Goal: Task Accomplishment & Management: Manage account settings

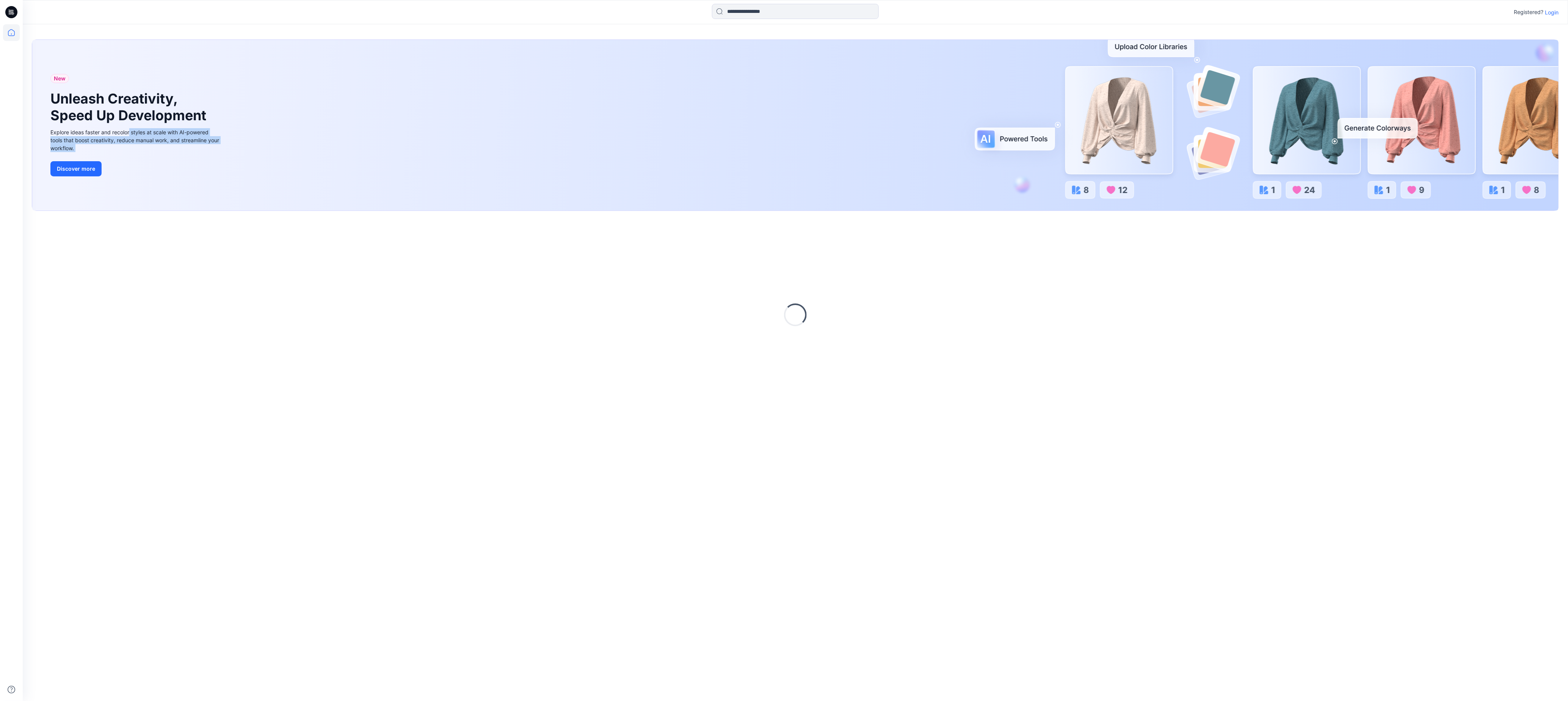
drag, startPoint x: 933, startPoint y: 211, endPoint x: 1335, endPoint y: 186, distance: 402.8
click at [1294, 211] on div "New Unleash Creativity, Speed Up Development Explore ideas faster and recolor s…" at bounding box center [795, 125] width 1526 height 171
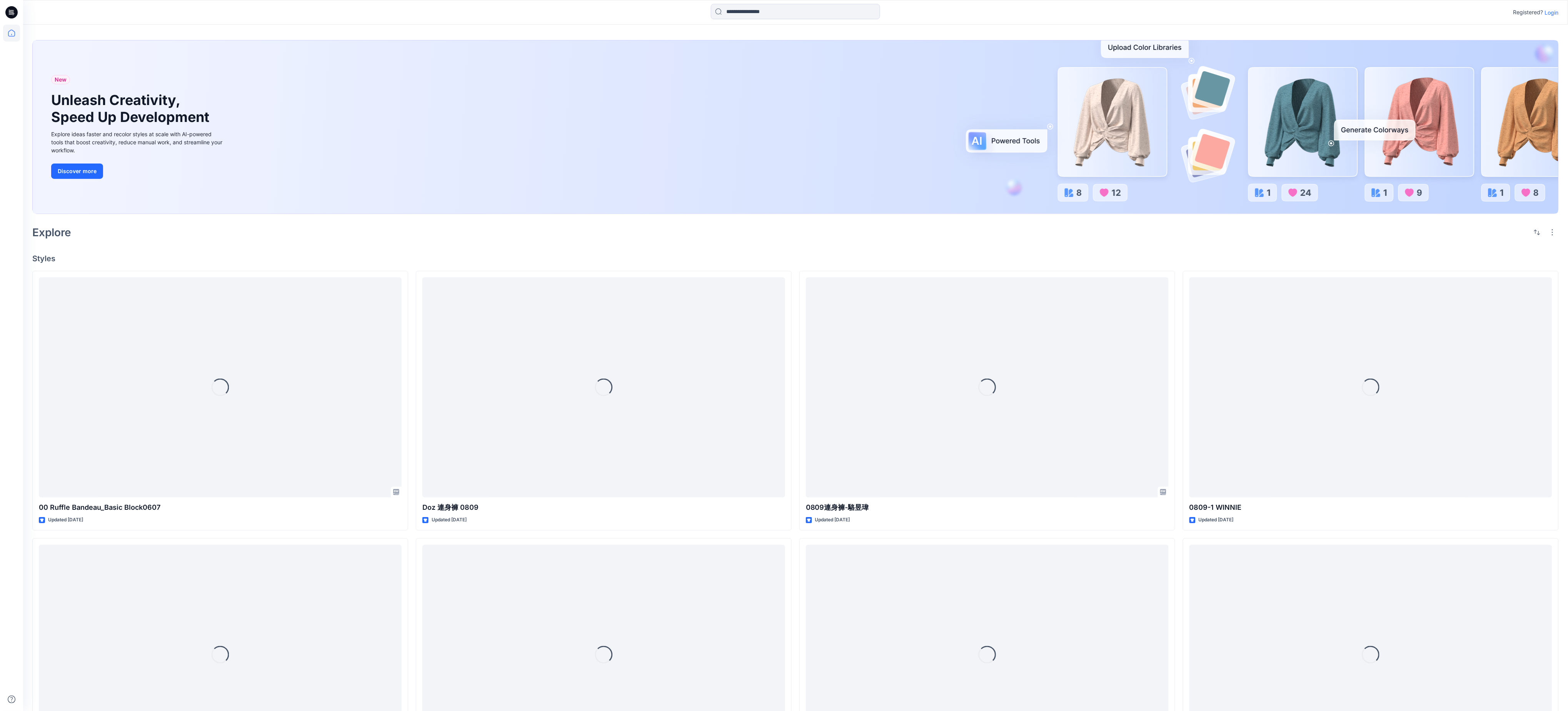
click at [1548, 14] on p "Login" at bounding box center [1551, 12] width 14 height 8
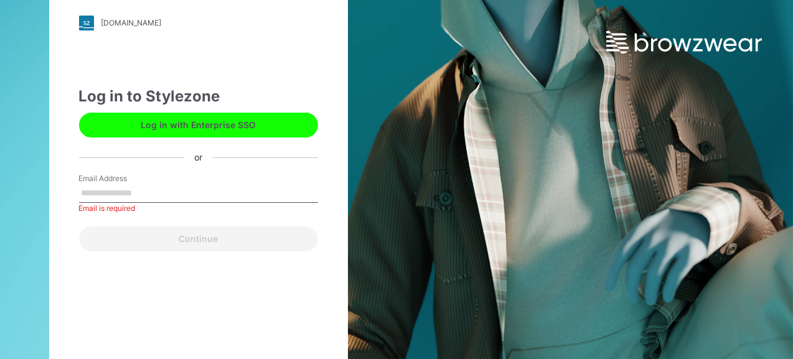
click at [115, 200] on input "Email Address" at bounding box center [198, 193] width 239 height 19
paste input "**********"
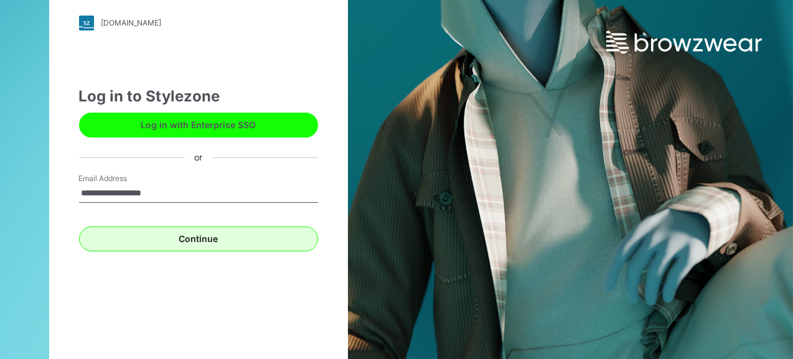
type input "**********"
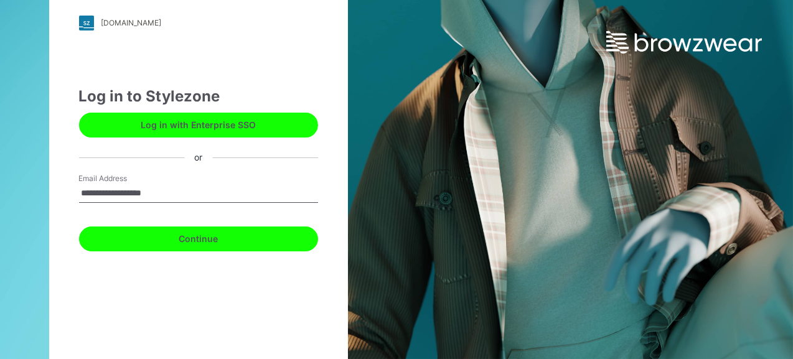
click at [212, 244] on button "Continue" at bounding box center [198, 239] width 239 height 25
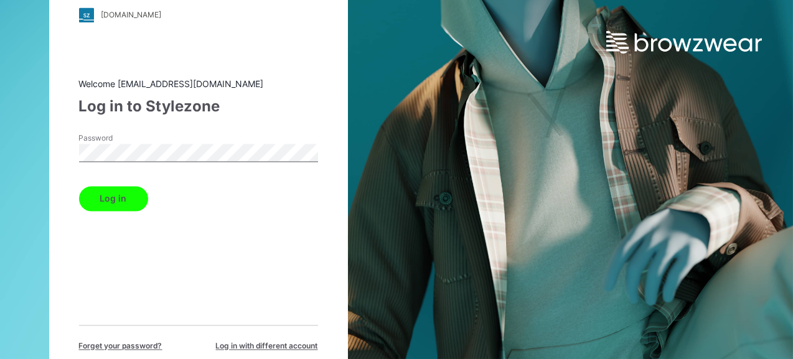
click at [107, 211] on button "Log in" at bounding box center [113, 198] width 69 height 25
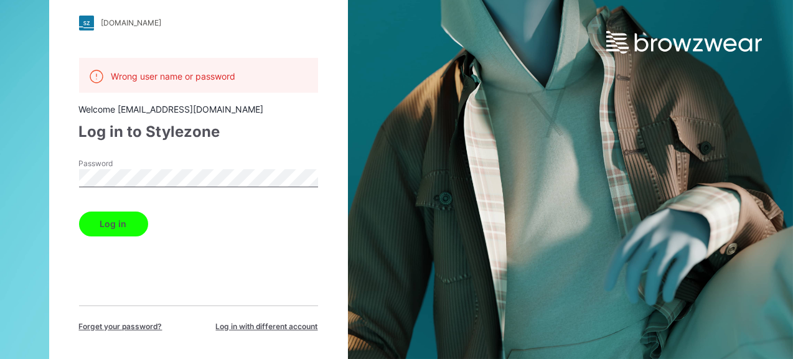
click at [0, 208] on html "friends.stylezone.com Loading... Wrong user name or password Welcome ximjj0105@…" at bounding box center [396, 179] width 793 height 359
click at [114, 237] on button "Log in" at bounding box center [113, 224] width 69 height 25
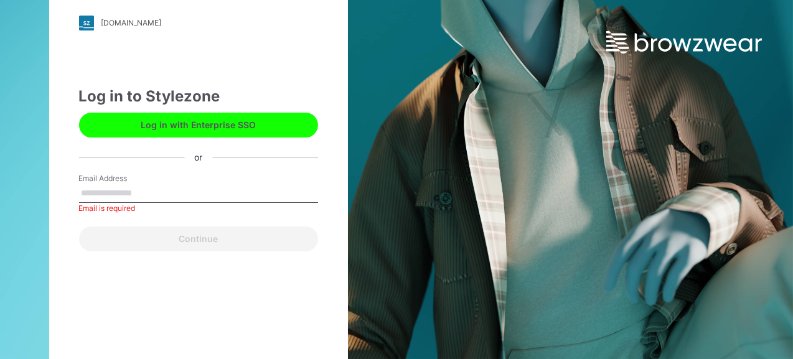
click at [120, 202] on input "Email Address" at bounding box center [198, 193] width 239 height 19
paste input "**********"
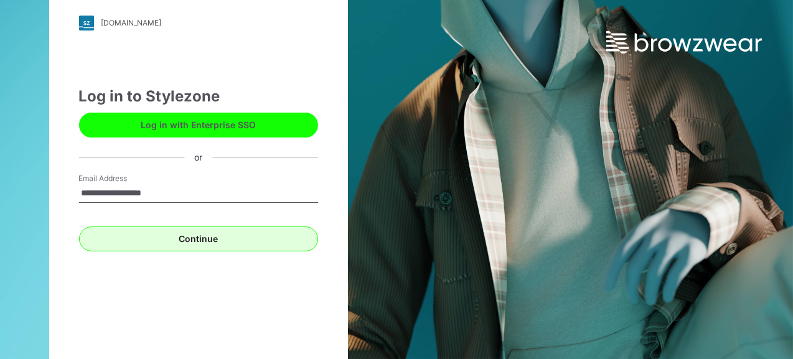
type input "**********"
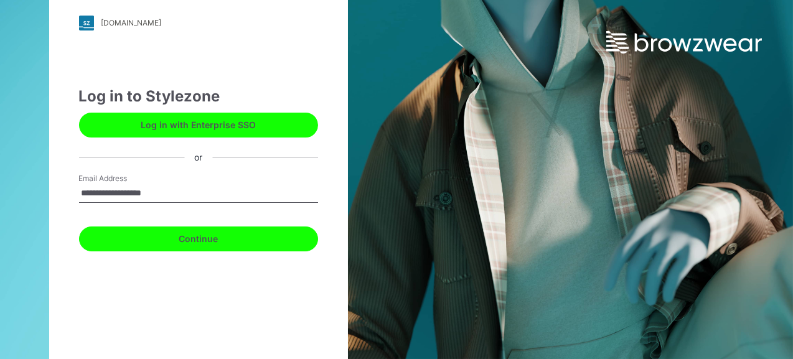
click at [209, 244] on button "Continue" at bounding box center [198, 239] width 239 height 25
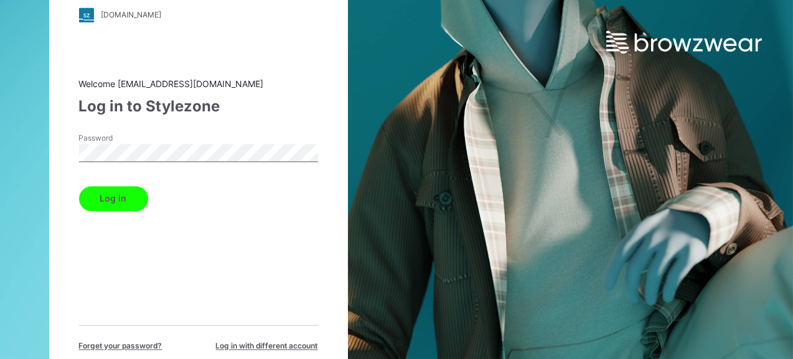
click at [121, 211] on button "Log in" at bounding box center [113, 198] width 69 height 25
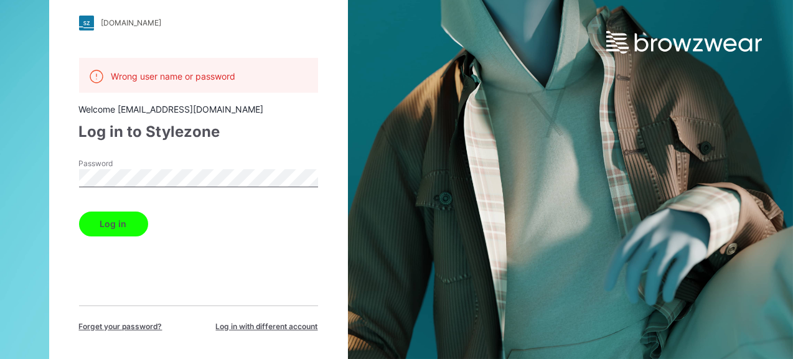
click at [113, 237] on button "Log in" at bounding box center [113, 224] width 69 height 25
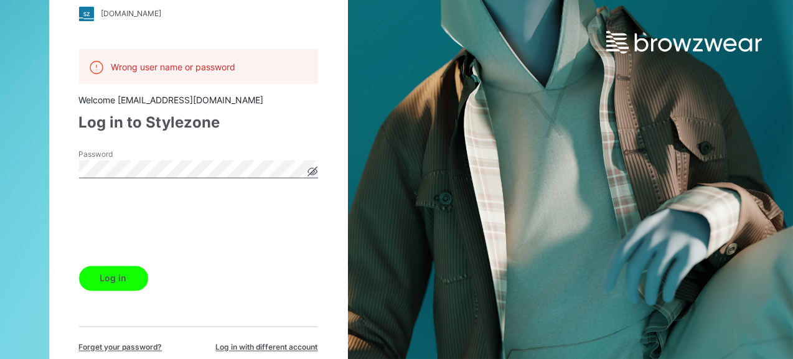
click at [115, 291] on button "Log in" at bounding box center [113, 278] width 69 height 25
click at [312, 176] on icon at bounding box center [313, 171] width 10 height 10
click at [275, 277] on form "Password Log in" at bounding box center [198, 220] width 239 height 142
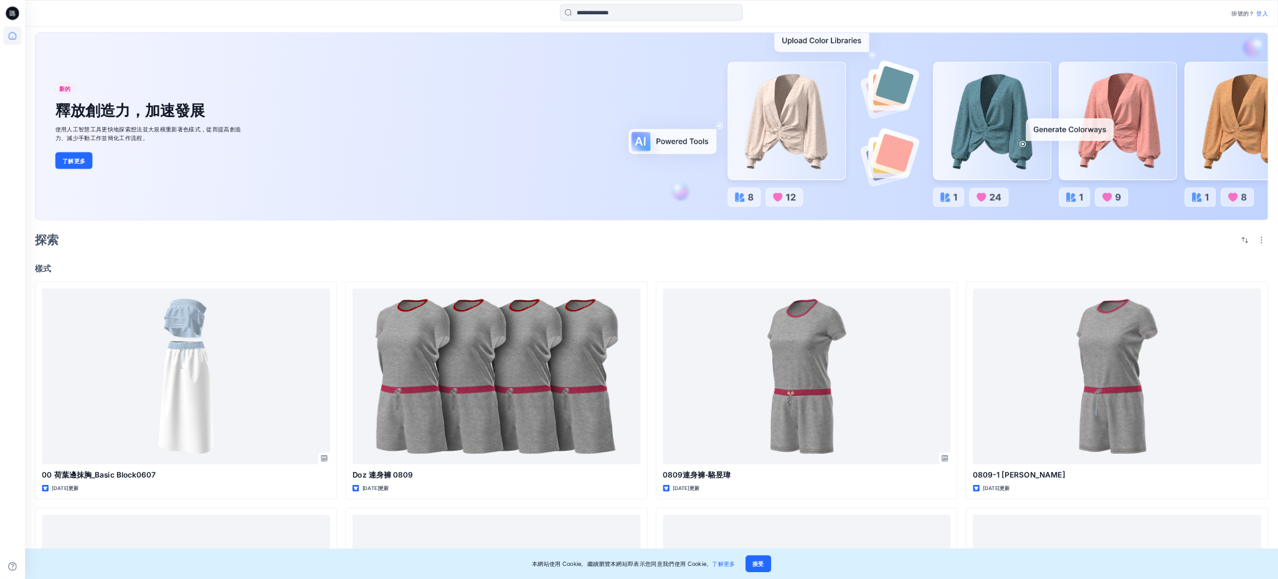
scroll to position [16, 0]
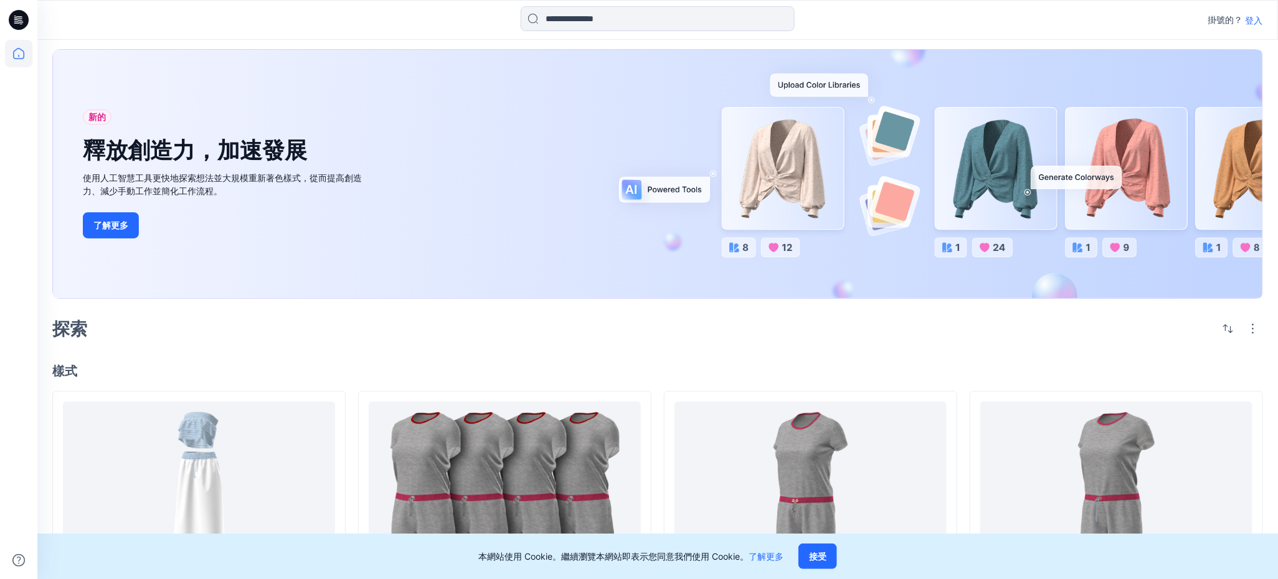
click at [440, 344] on div "探索" at bounding box center [657, 329] width 1211 height 30
click at [798, 17] on font "登入" at bounding box center [1254, 20] width 17 height 11
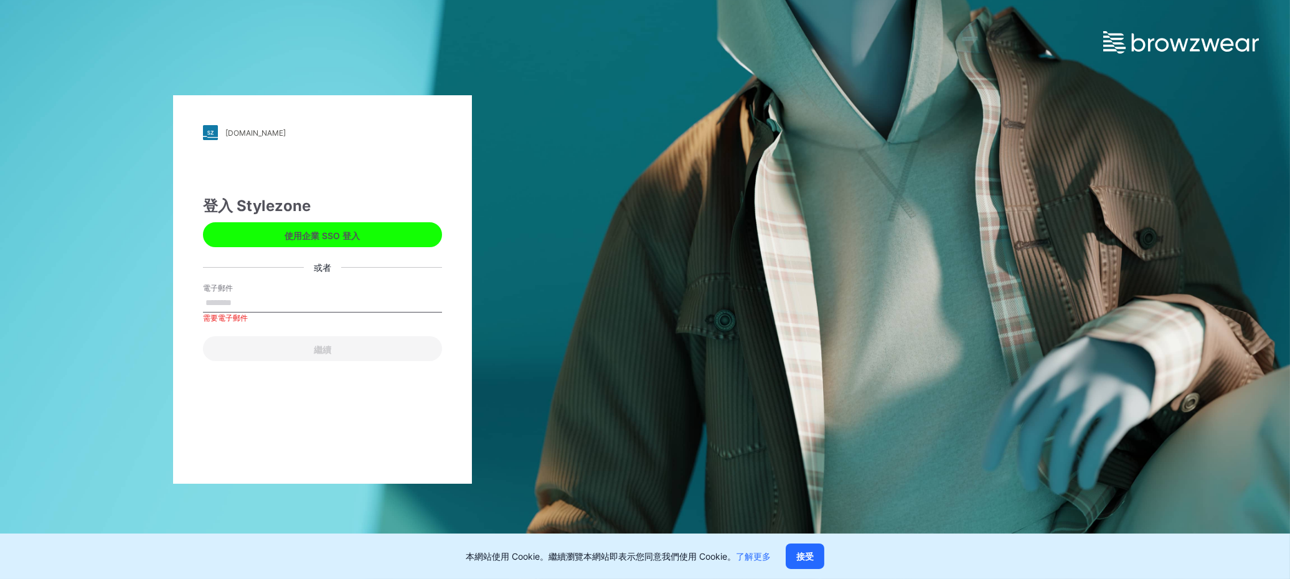
click at [255, 313] on input "電子郵件" at bounding box center [322, 303] width 239 height 19
paste input "**********"
type input "**********"
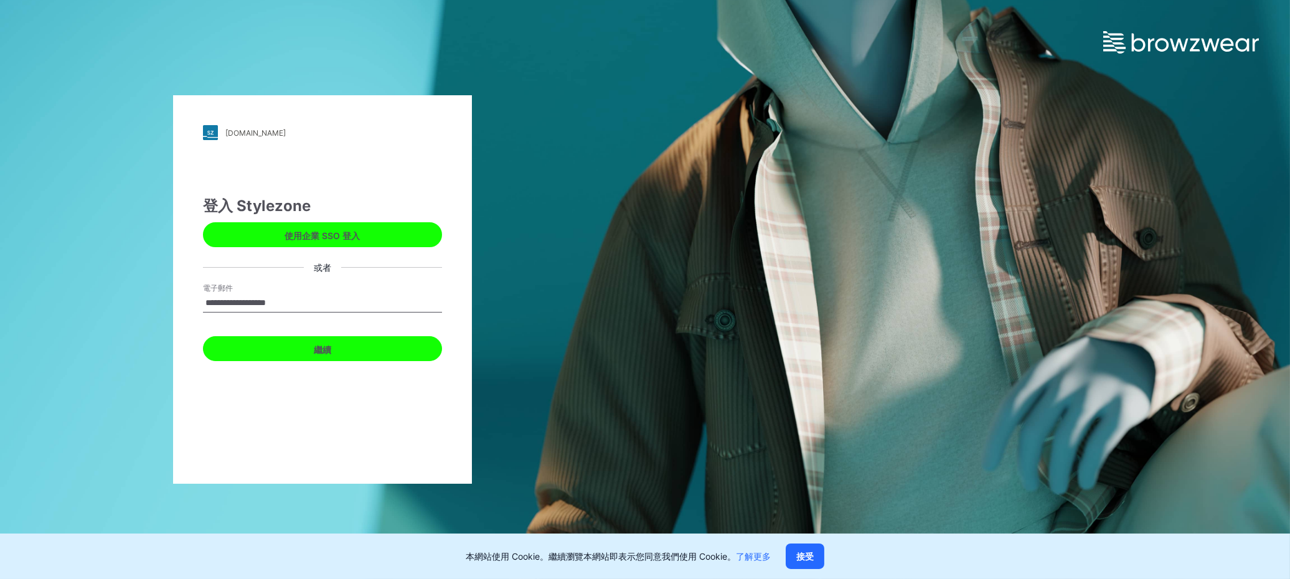
click at [341, 353] on button "繼續" at bounding box center [322, 348] width 239 height 25
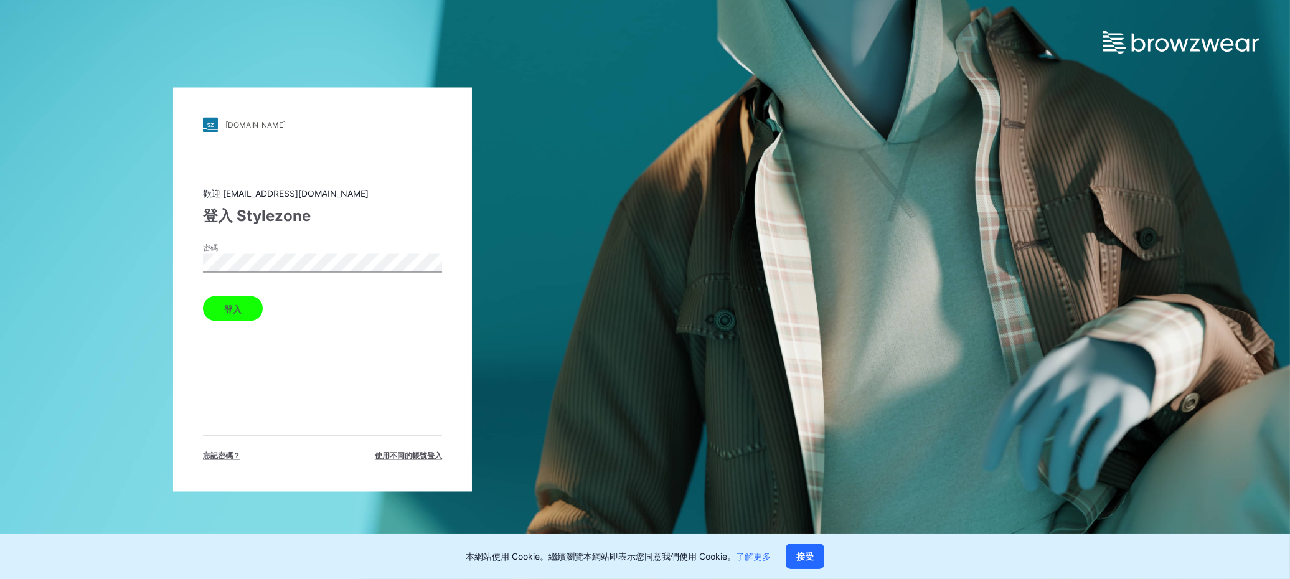
click at [233, 313] on font "登入" at bounding box center [232, 309] width 17 height 11
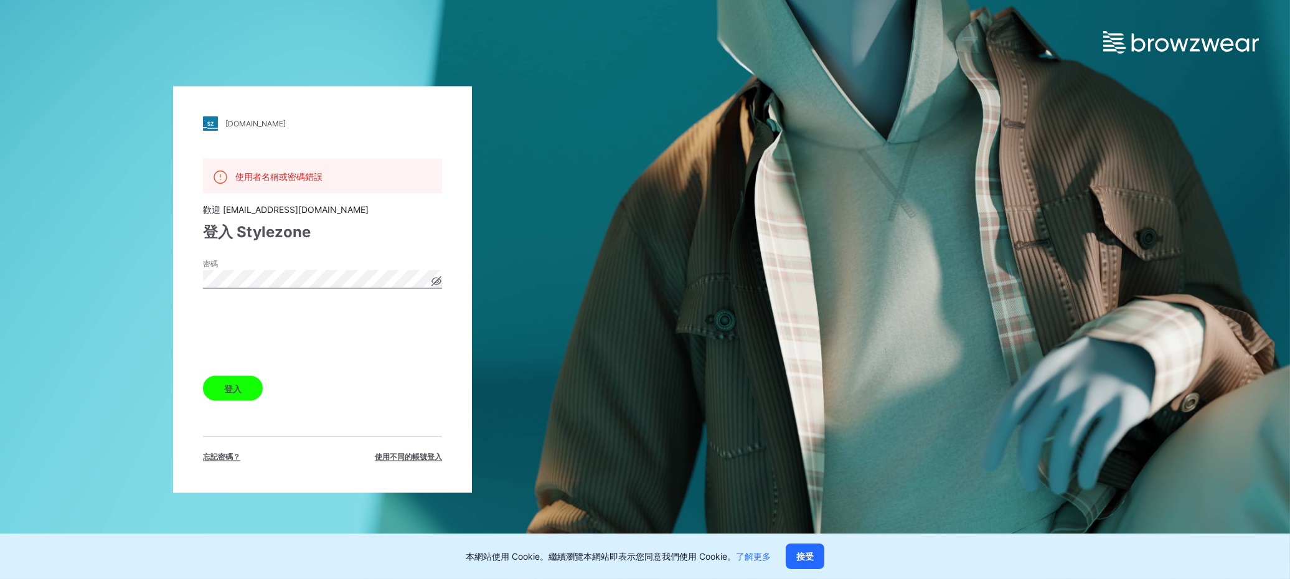
click at [237, 361] on font "登入" at bounding box center [232, 388] width 17 height 14
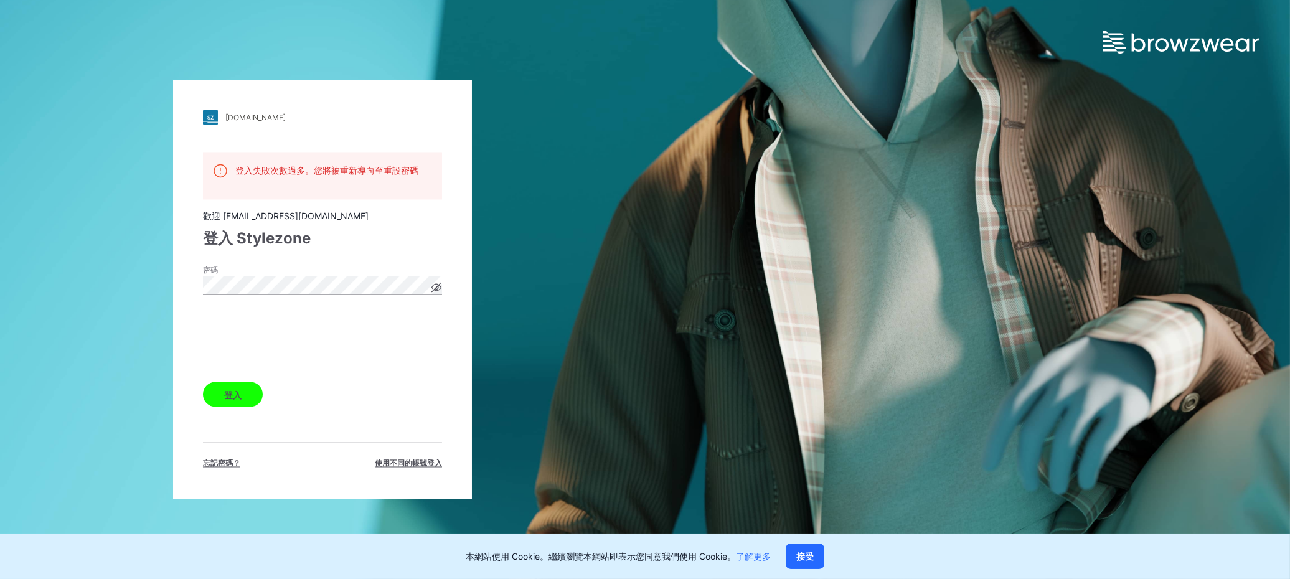
click at [236, 361] on font "登入" at bounding box center [232, 395] width 17 height 11
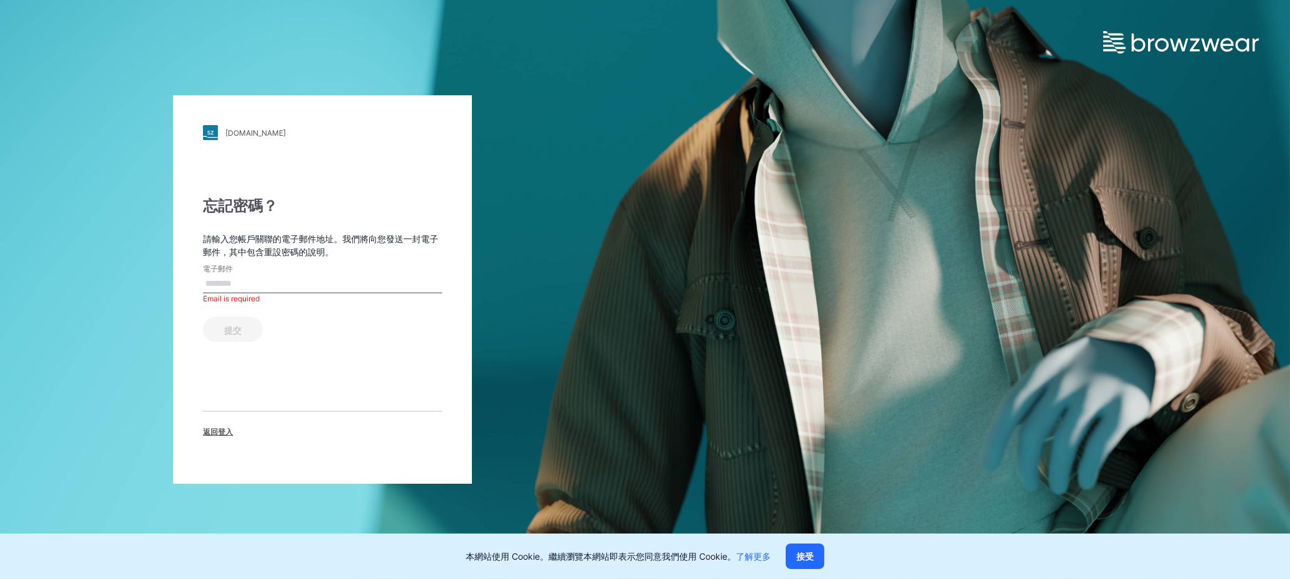
click at [275, 293] on input "電子郵件" at bounding box center [322, 284] width 239 height 19
click at [223, 437] on font "返回登入" at bounding box center [218, 431] width 30 height 9
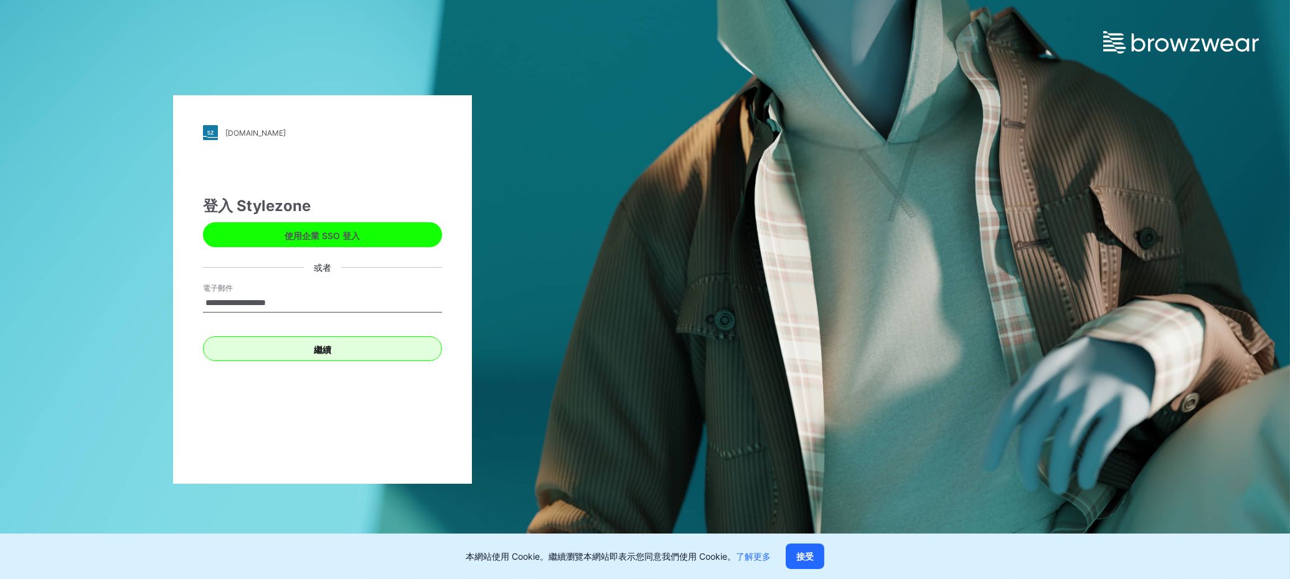
type input "**********"
click at [324, 345] on font "繼續" at bounding box center [322, 349] width 17 height 11
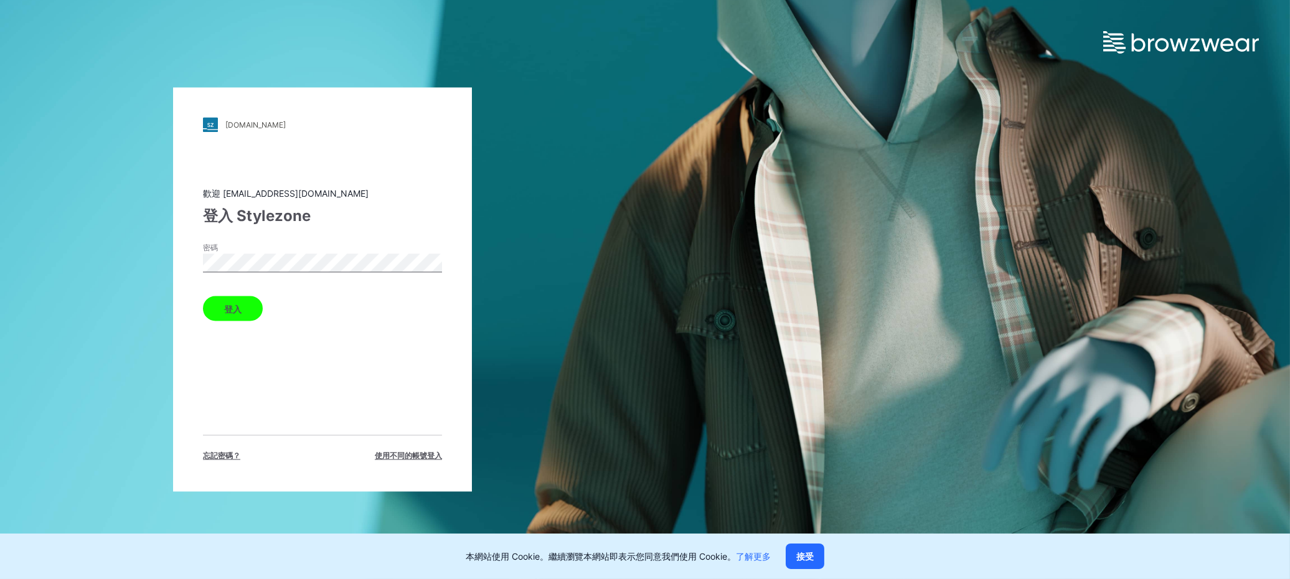
click at [247, 317] on button "登入" at bounding box center [233, 308] width 60 height 25
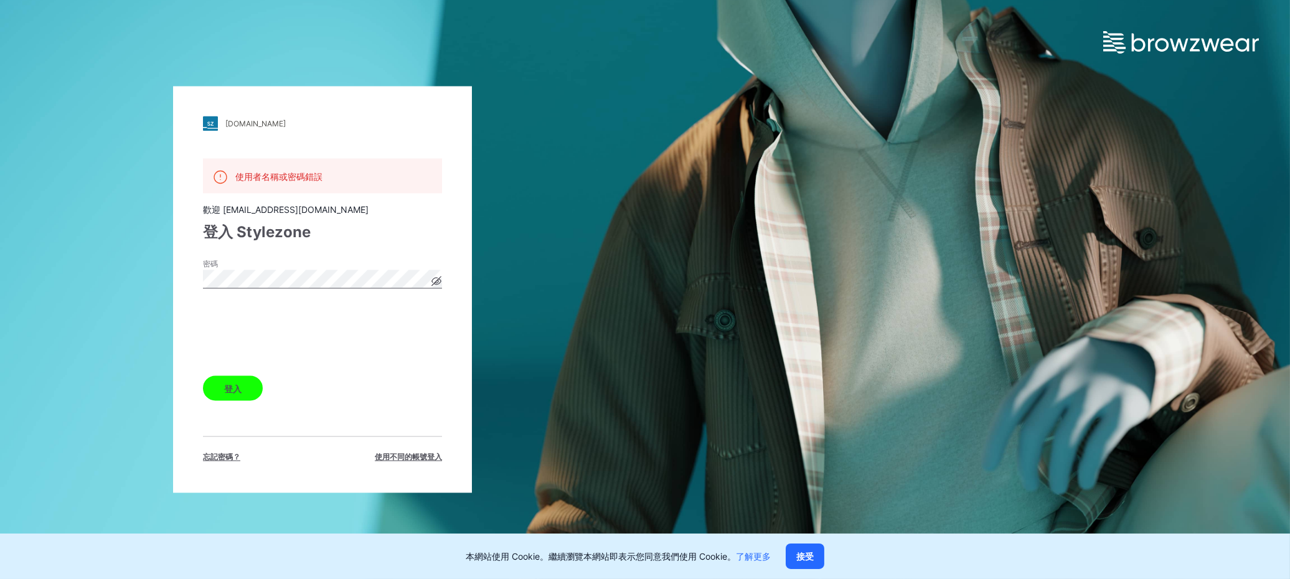
click at [235, 387] on button "登入" at bounding box center [233, 388] width 60 height 25
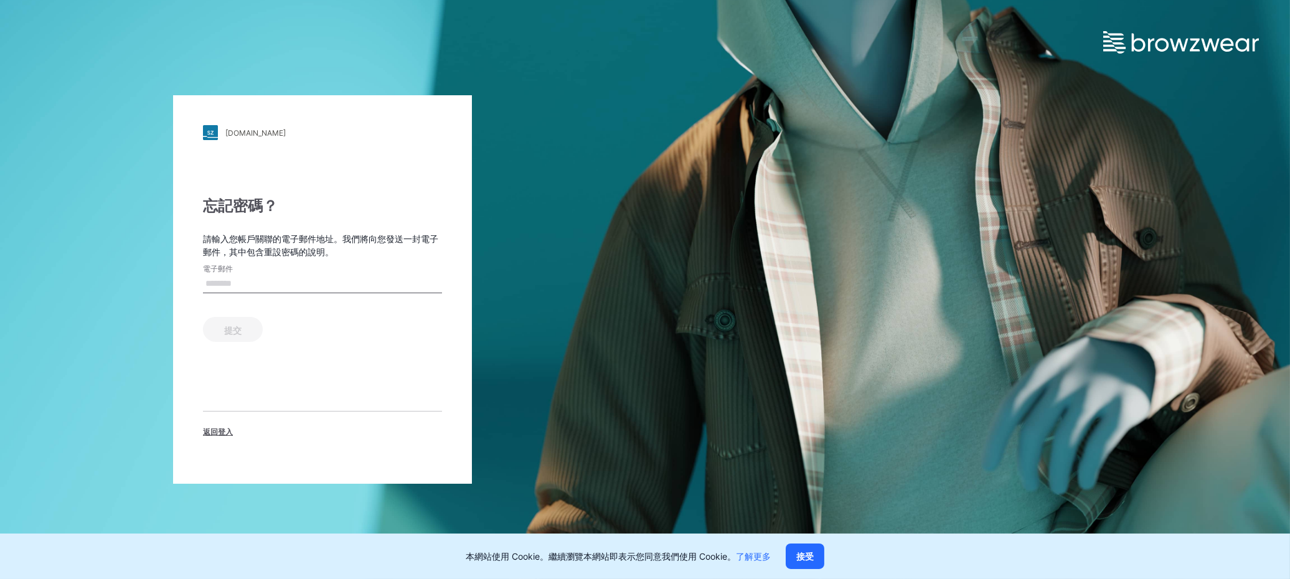
click at [215, 438] on span "返回登入" at bounding box center [218, 432] width 30 height 11
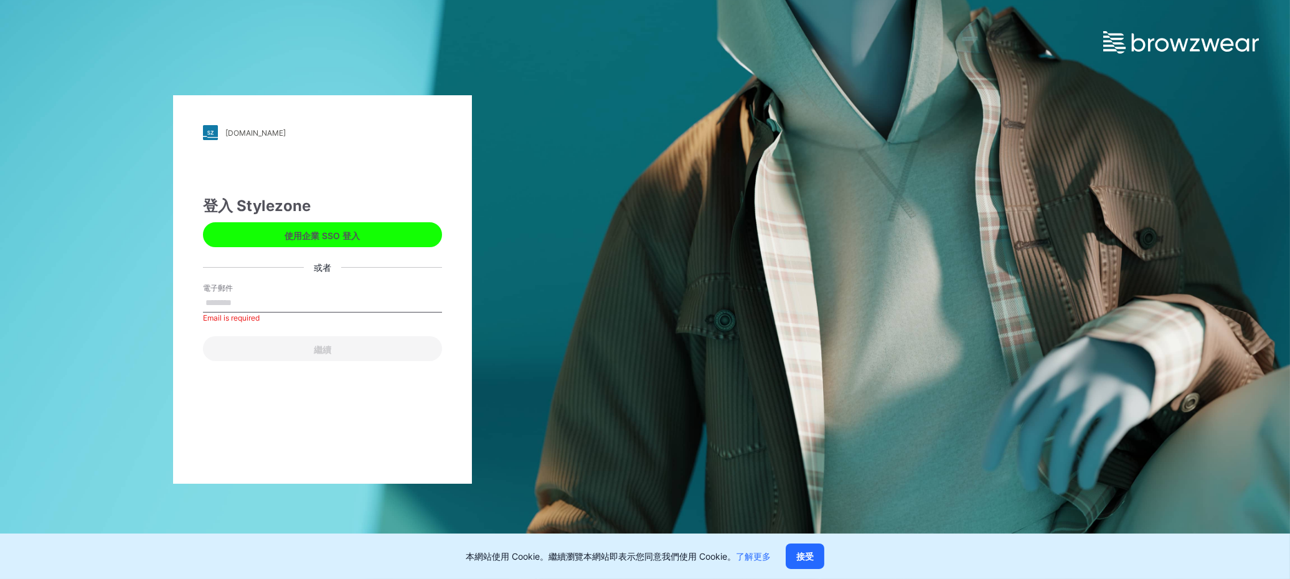
click at [307, 232] on font "使用企業 SSO 登入" at bounding box center [322, 235] width 75 height 11
click at [336, 235] on font "使用企業 SSO 登入" at bounding box center [322, 235] width 75 height 11
click at [318, 235] on font "使用企業 SSO 登入" at bounding box center [322, 235] width 75 height 11
click at [260, 313] on input "電子郵件" at bounding box center [322, 303] width 239 height 19
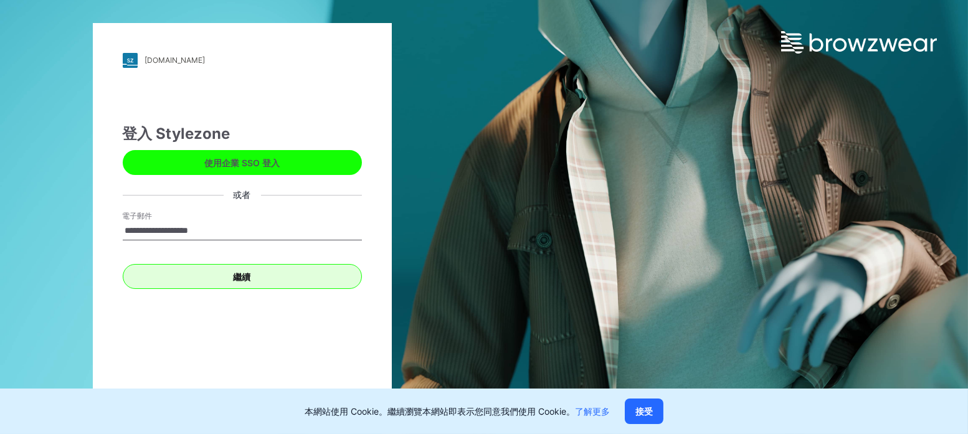
type input "**********"
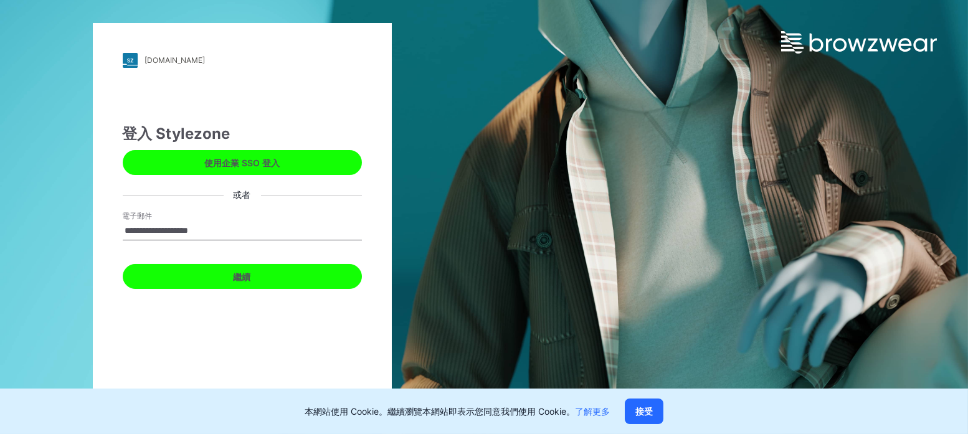
click at [246, 277] on font "繼續" at bounding box center [242, 277] width 17 height 11
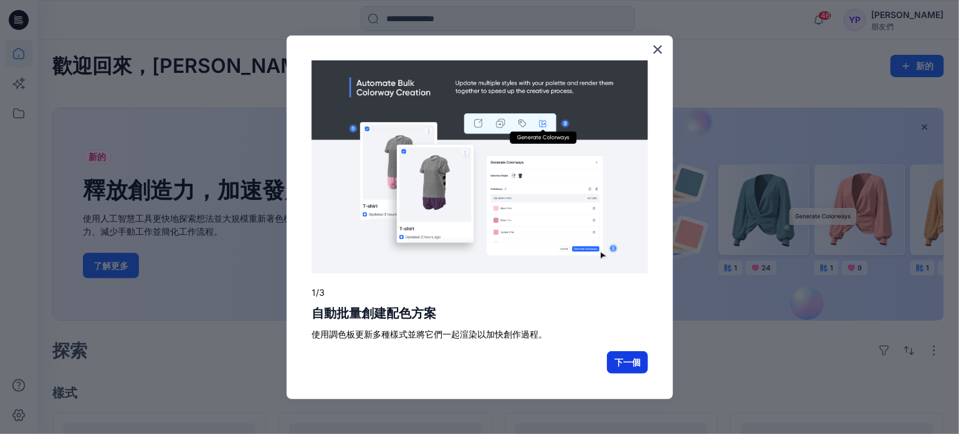
click at [632, 362] on font "下一個" at bounding box center [627, 362] width 26 height 11
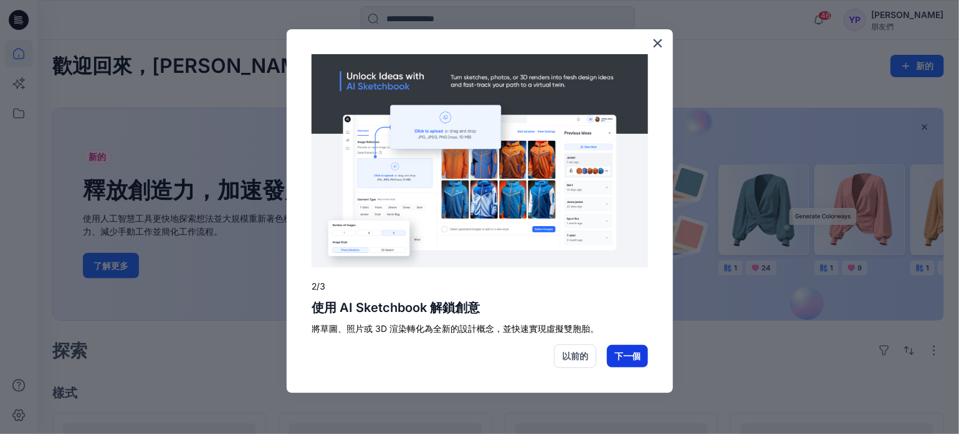
click at [631, 356] on font "下一個" at bounding box center [627, 356] width 26 height 11
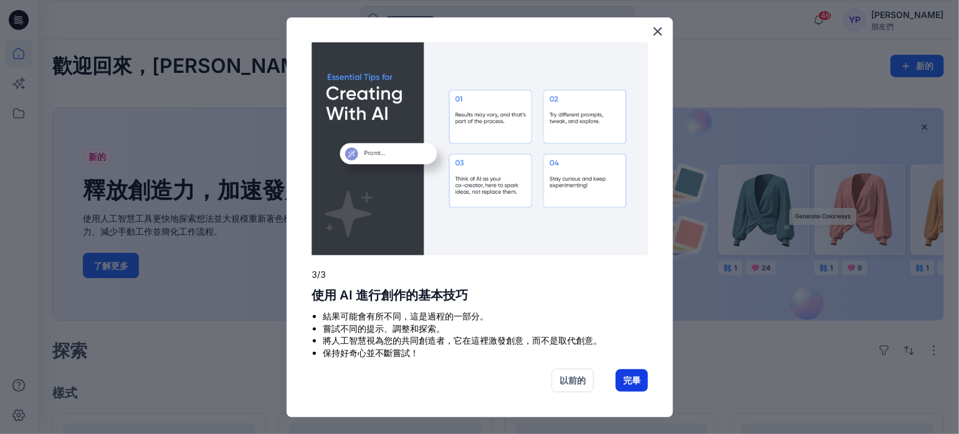
click at [632, 377] on font "完畢" at bounding box center [631, 380] width 17 height 11
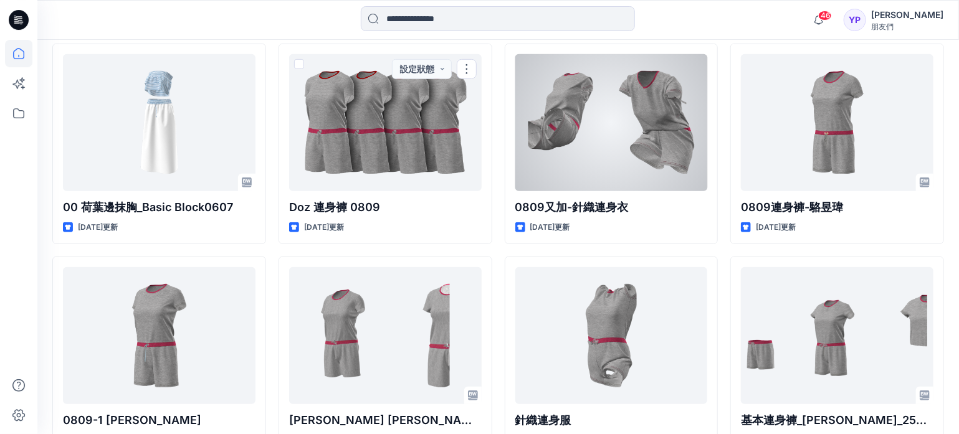
scroll to position [358, 0]
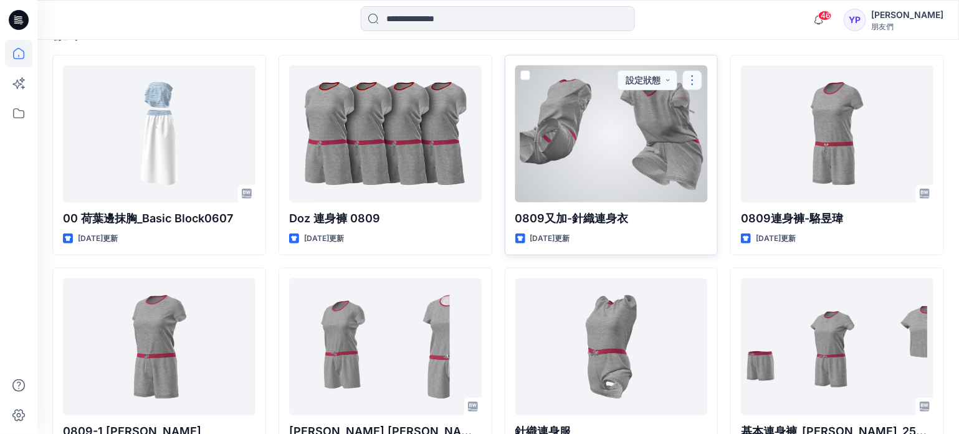
click at [682, 90] on button "button" at bounding box center [692, 80] width 20 height 20
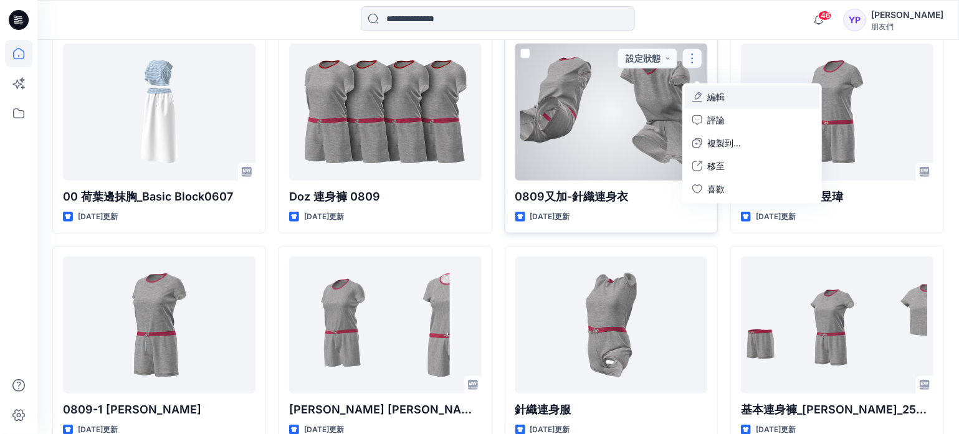
scroll to position [428, 0]
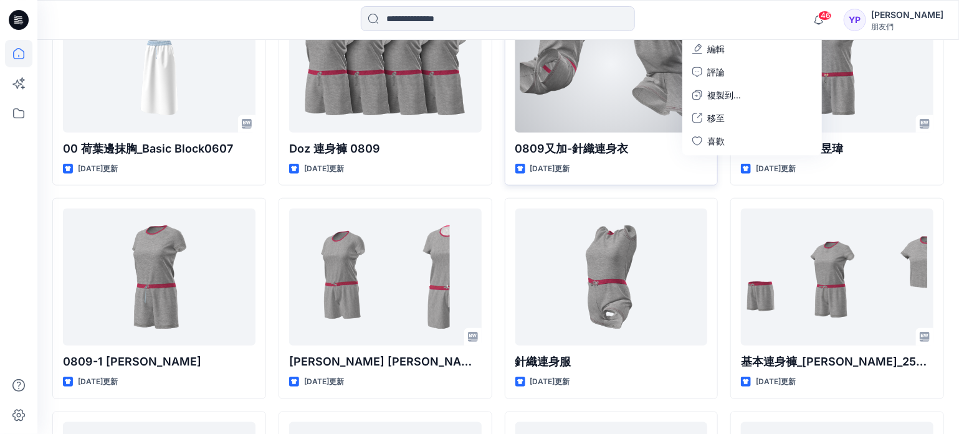
click at [599, 133] on div at bounding box center [611, 64] width 192 height 137
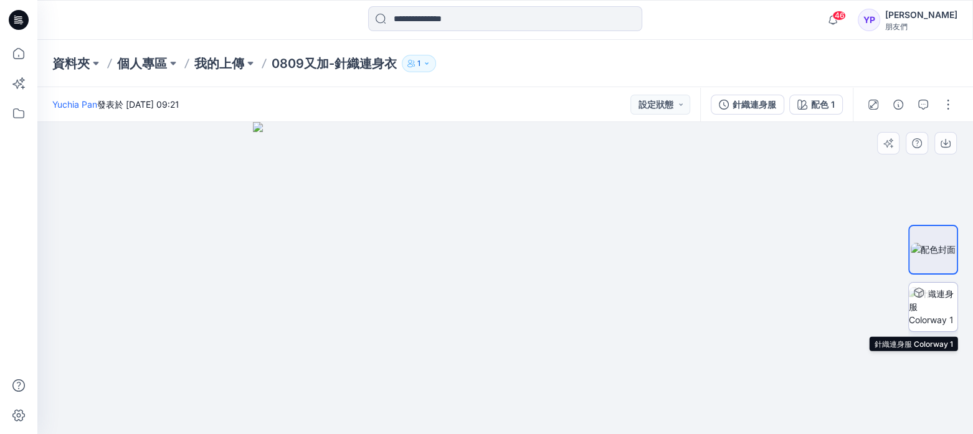
click at [927, 300] on img at bounding box center [933, 306] width 49 height 39
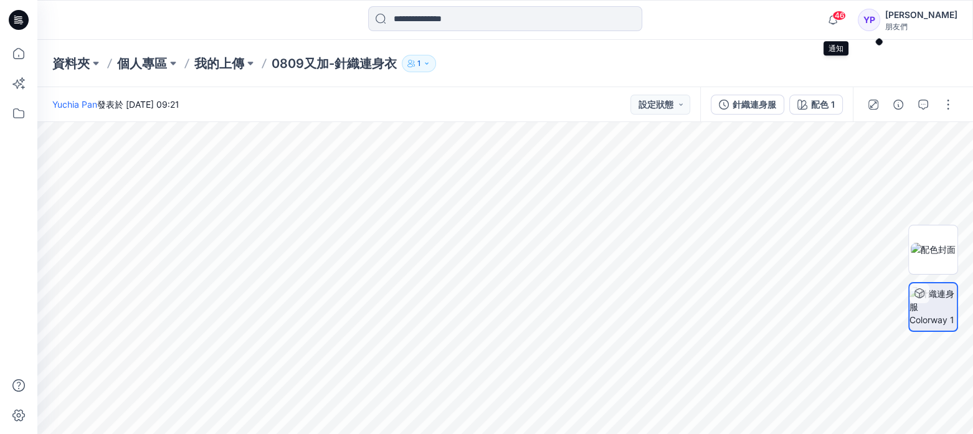
click at [845, 15] on font "46" at bounding box center [840, 15] width 10 height 9
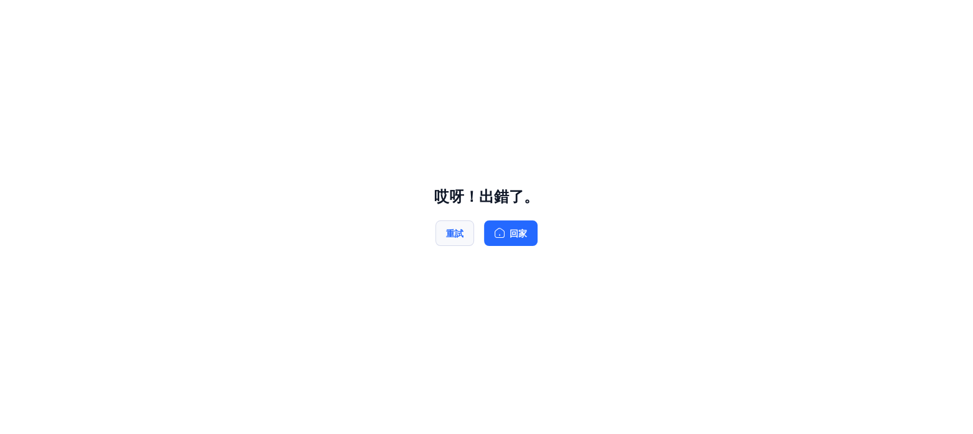
click at [446, 239] on font "重試" at bounding box center [454, 233] width 17 height 11
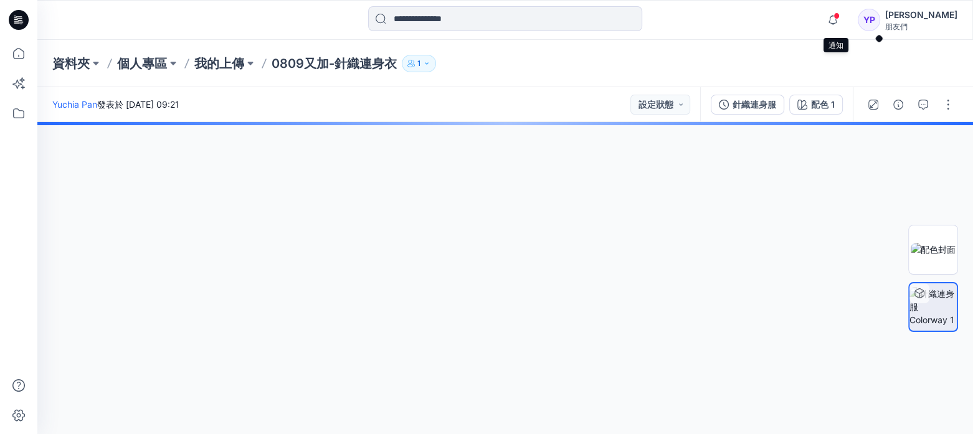
click at [840, 18] on span at bounding box center [836, 15] width 6 height 7
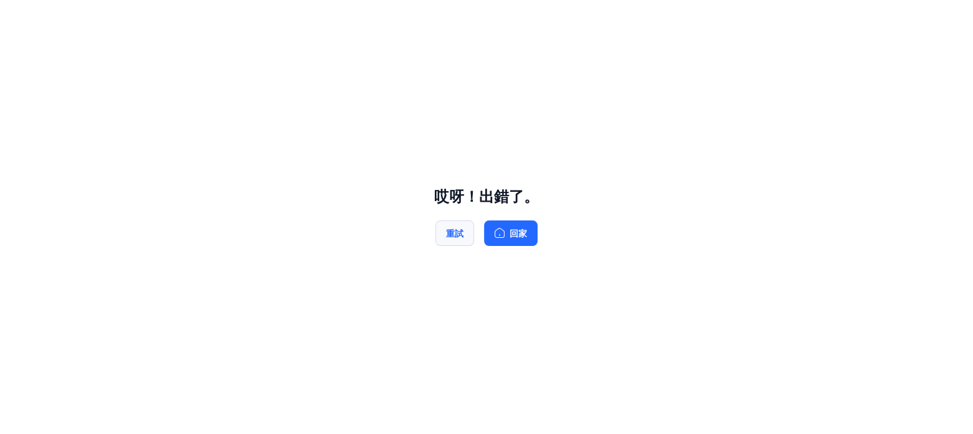
click at [450, 239] on font "重試" at bounding box center [454, 233] width 17 height 11
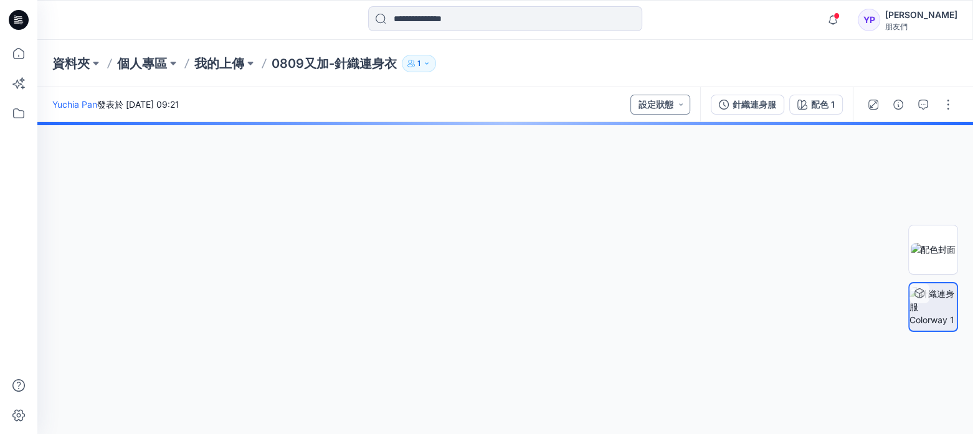
click at [630, 101] on button "設定狀態" at bounding box center [660, 105] width 60 height 20
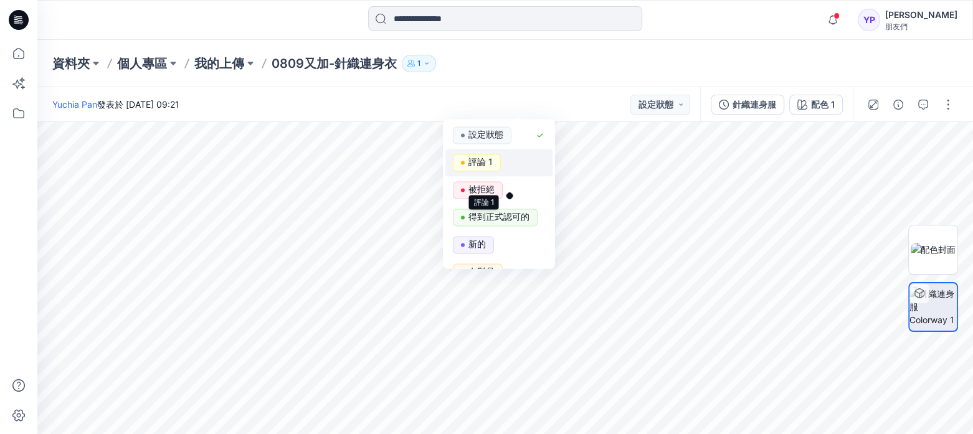
click at [493, 167] on font "評論 1" at bounding box center [480, 161] width 24 height 11
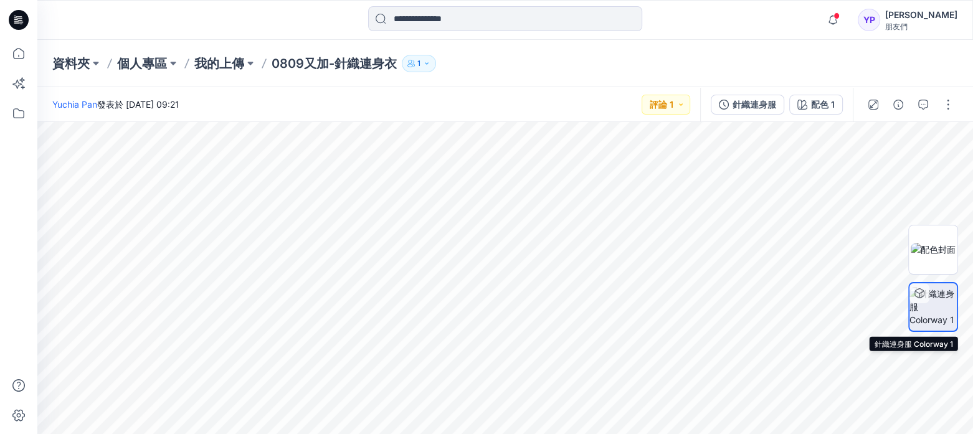
click at [918, 298] on icon at bounding box center [919, 293] width 10 height 10
click at [922, 295] on icon at bounding box center [919, 293] width 10 height 10
click at [938, 304] on img at bounding box center [932, 306] width 47 height 39
click at [811, 105] on font "配色 1" at bounding box center [823, 104] width 24 height 11
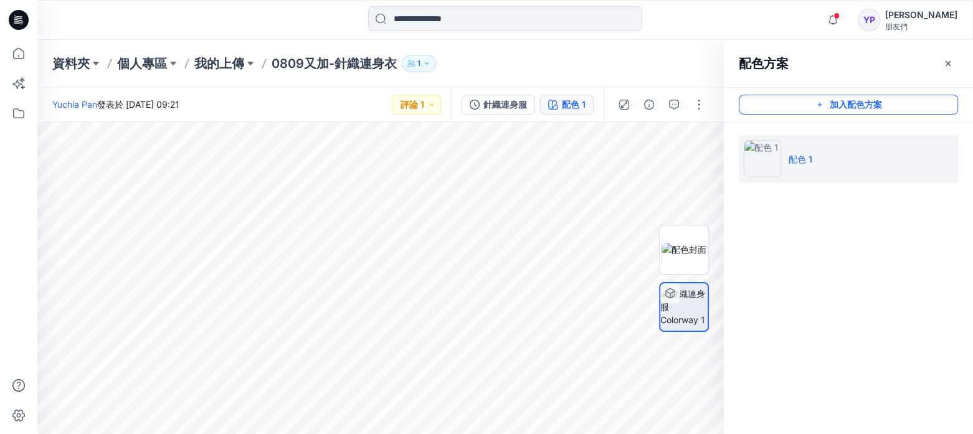
click at [854, 103] on font "加入配色方案" at bounding box center [856, 105] width 52 height 11
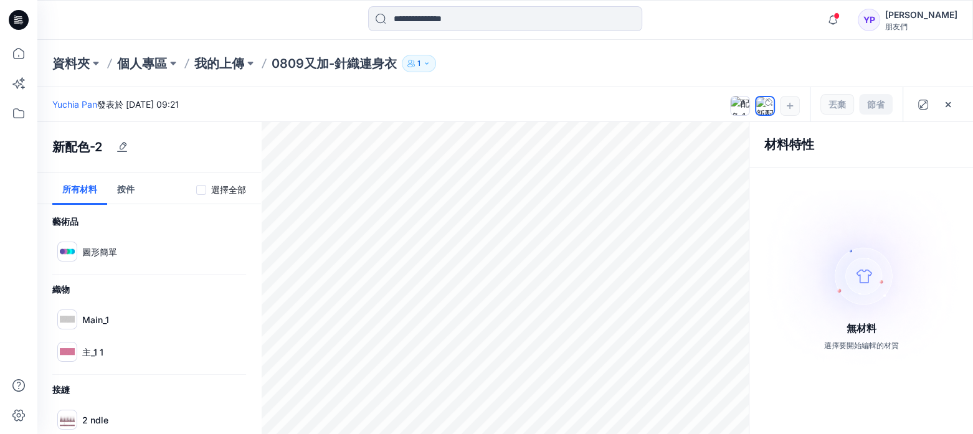
click at [850, 301] on img at bounding box center [861, 279] width 219 height 178
click at [127, 152] on icon "button" at bounding box center [122, 147] width 10 height 10
click at [943, 100] on icon "button" at bounding box center [948, 105] width 10 height 10
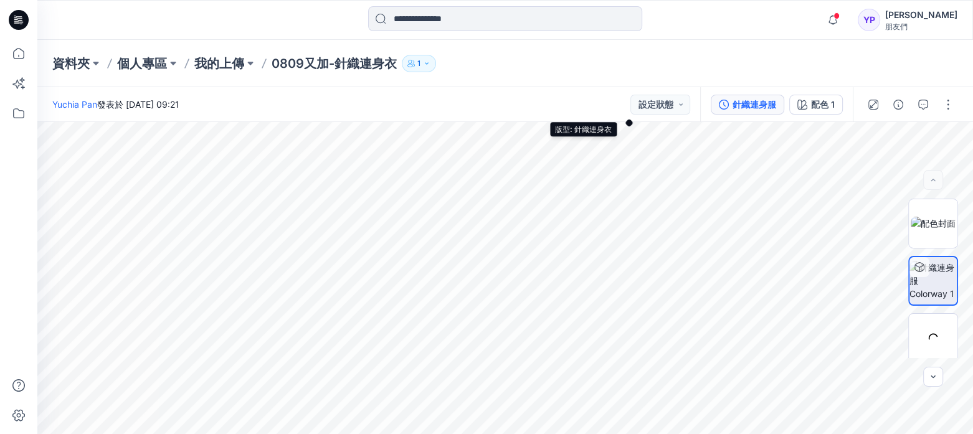
click at [732, 107] on font "針織連身服" at bounding box center [754, 104] width 44 height 11
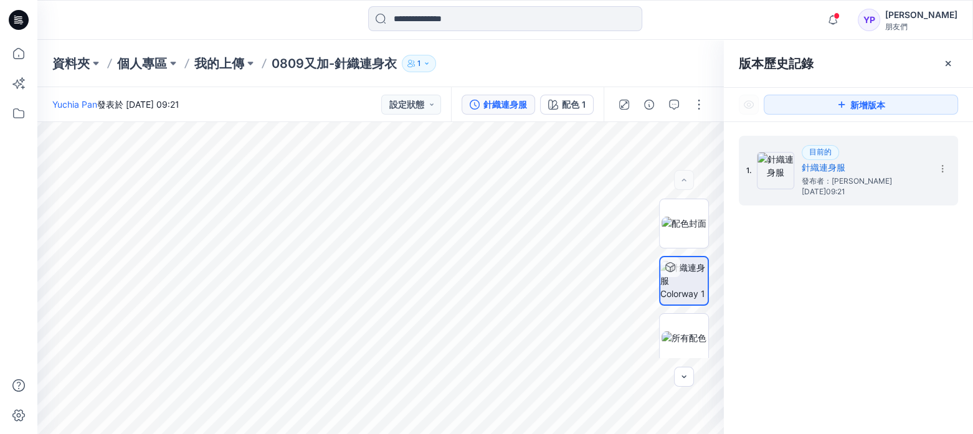
scroll to position [4, 0]
click at [953, 61] on icon at bounding box center [948, 64] width 10 height 10
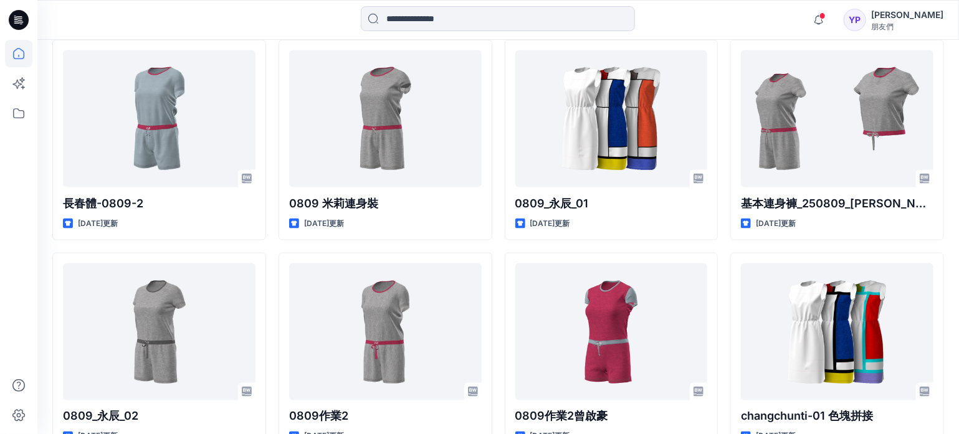
scroll to position [833, 0]
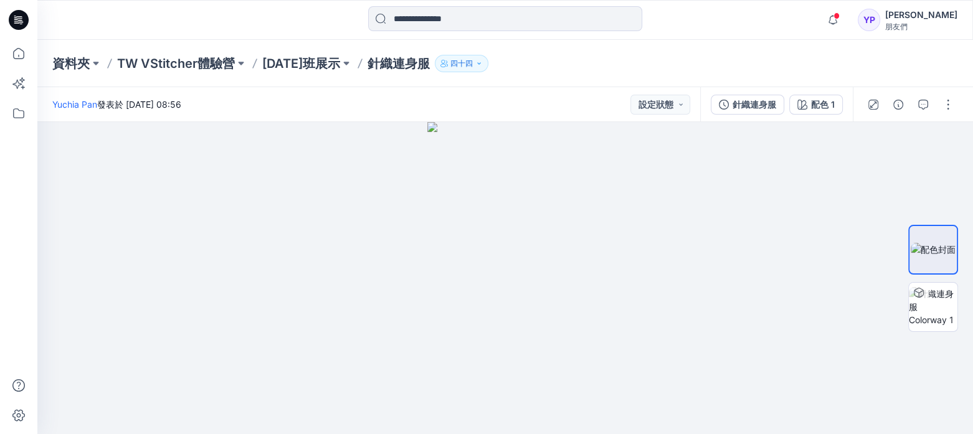
click at [480, 62] on icon "button" at bounding box center [478, 63] width 3 height 2
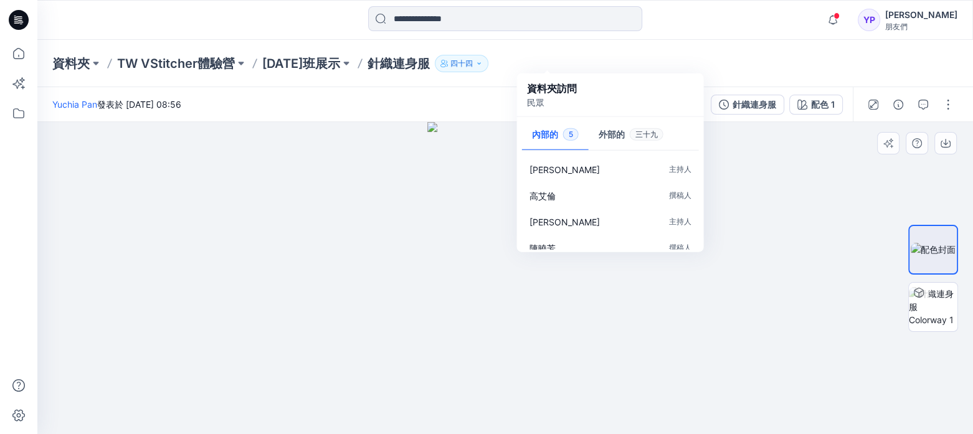
click at [764, 265] on div at bounding box center [504, 278] width 935 height 313
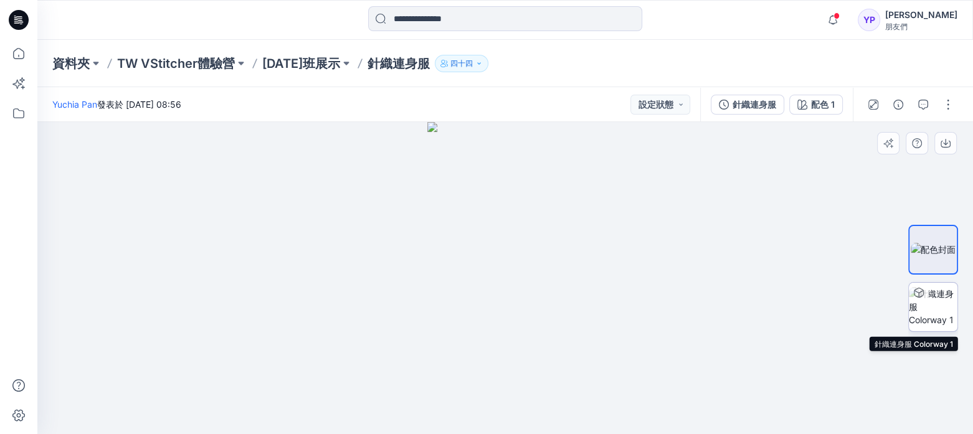
click at [929, 307] on img at bounding box center [933, 306] width 49 height 39
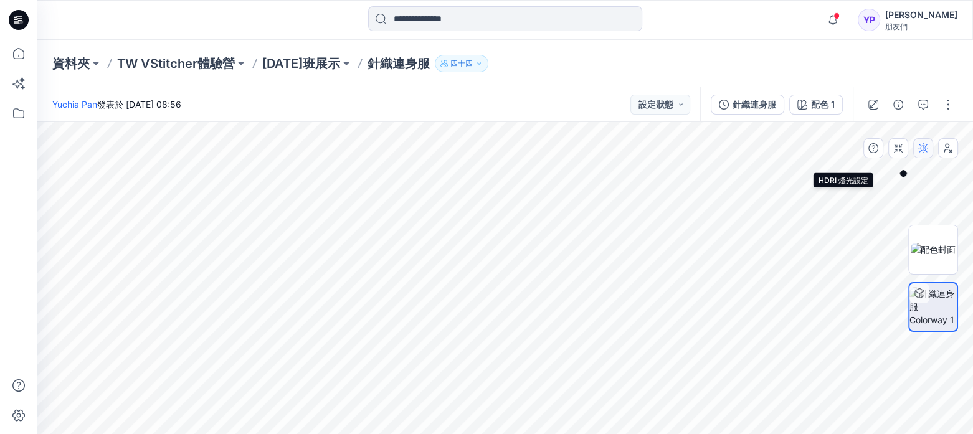
click at [918, 153] on icon "button" at bounding box center [923, 148] width 10 height 10
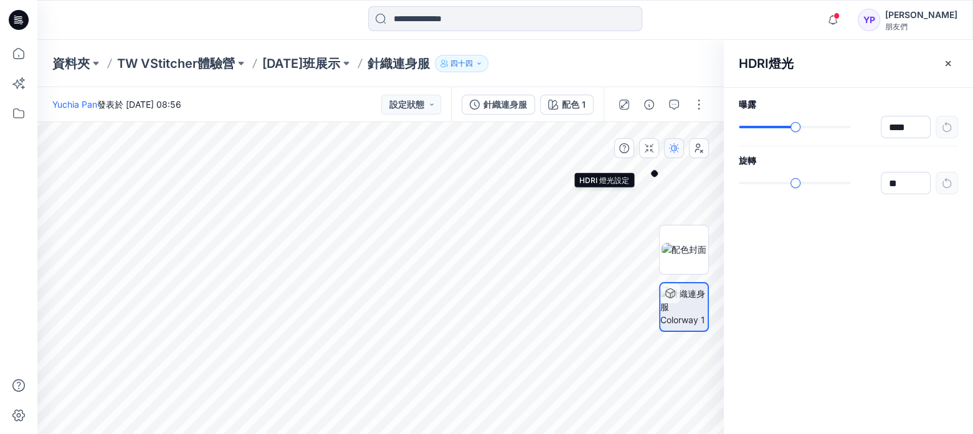
click at [669, 153] on icon "button" at bounding box center [674, 148] width 10 height 10
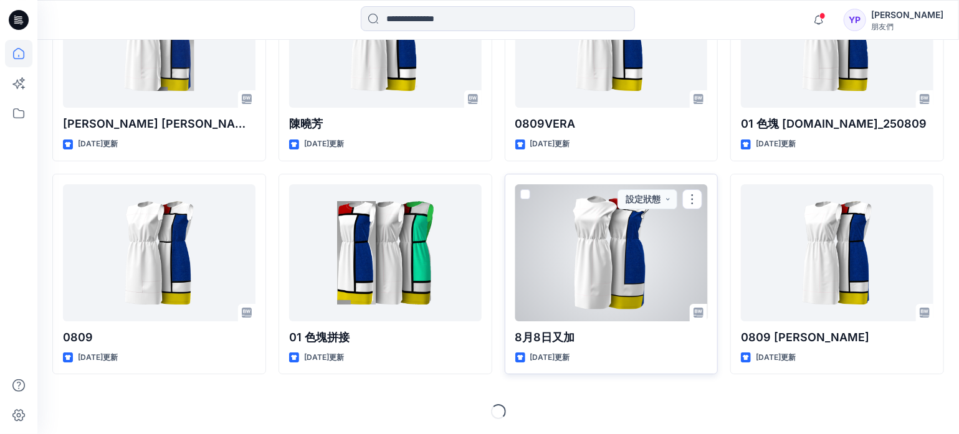
scroll to position [2711, 0]
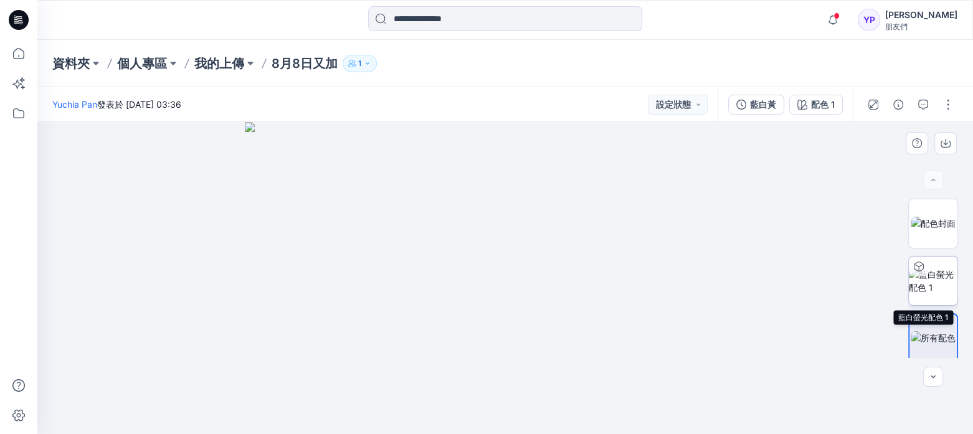
click at [932, 280] on img at bounding box center [933, 281] width 49 height 26
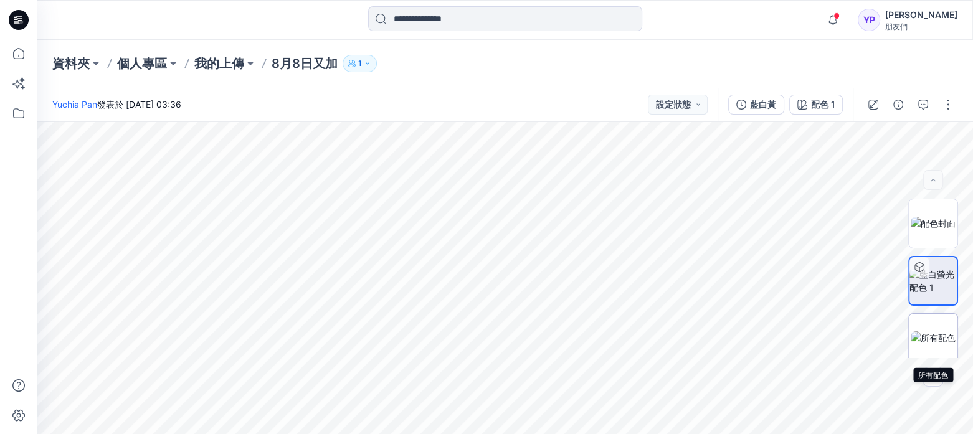
click at [927, 334] on img at bounding box center [933, 337] width 45 height 13
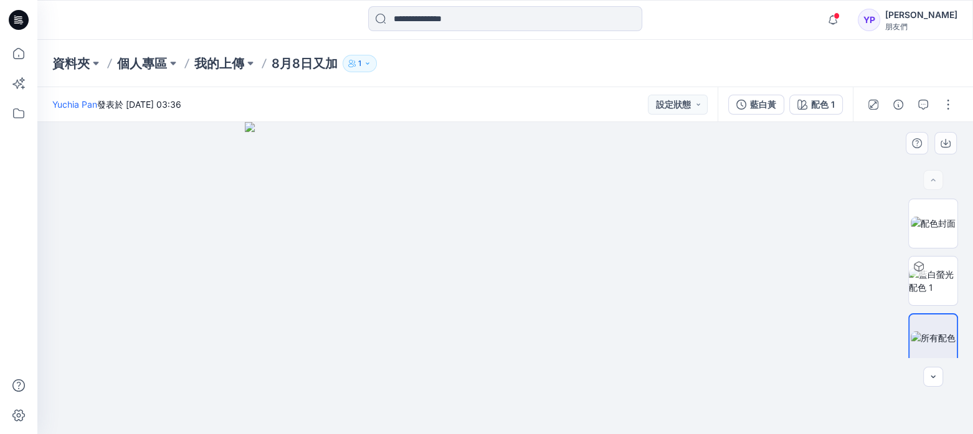
drag, startPoint x: 546, startPoint y: 273, endPoint x: 464, endPoint y: 273, distance: 81.6
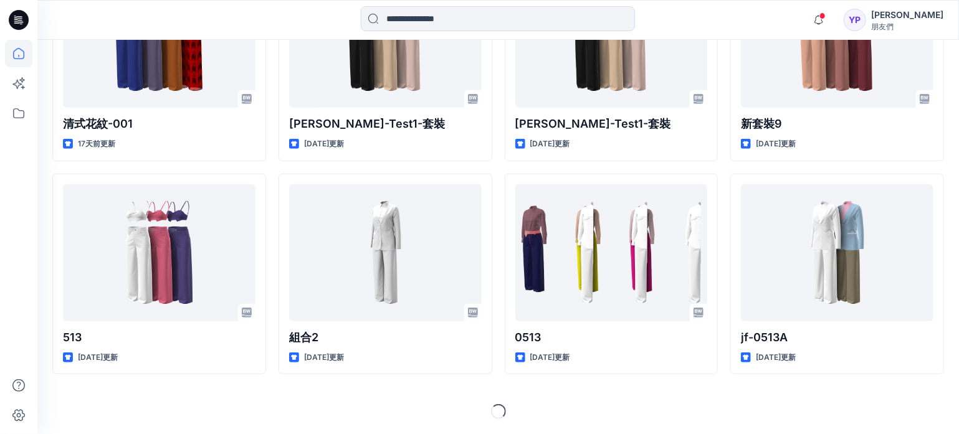
scroll to position [2869, 0]
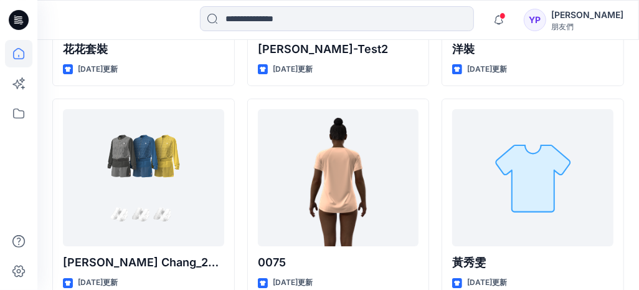
scroll to position [4198, 0]
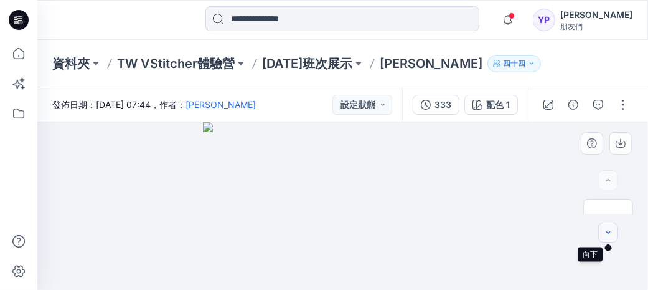
click at [608, 230] on icon "button" at bounding box center [609, 232] width 10 height 10
click at [608, 227] on icon "button" at bounding box center [609, 232] width 10 height 10
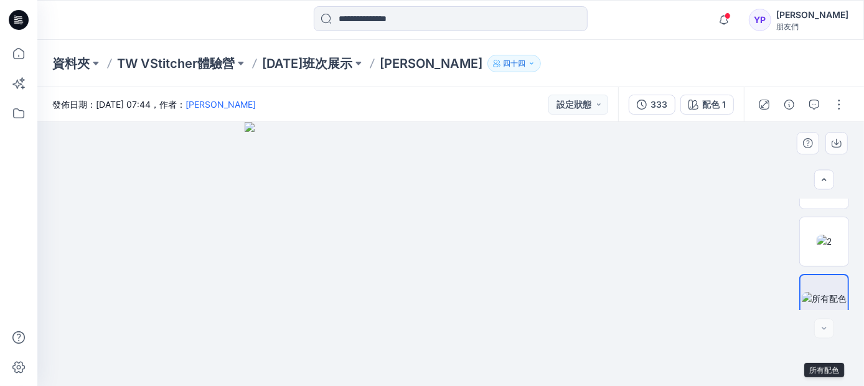
scroll to position [62, 0]
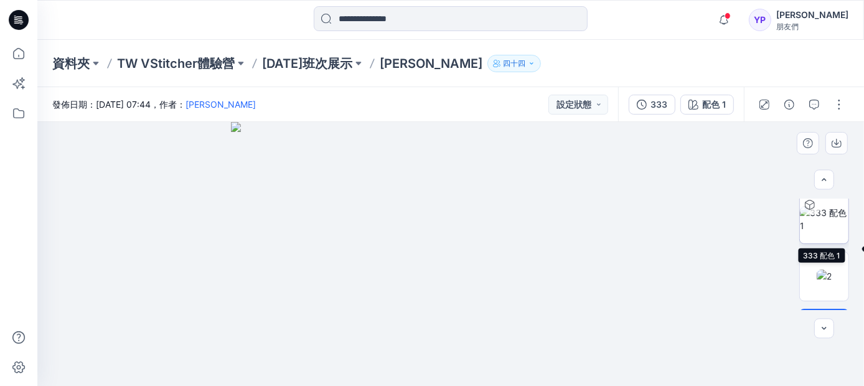
click at [820, 222] on img at bounding box center [824, 219] width 49 height 26
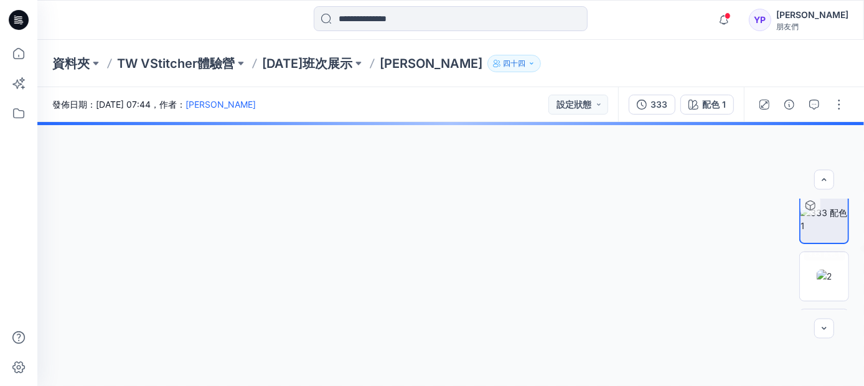
scroll to position [62, 0]
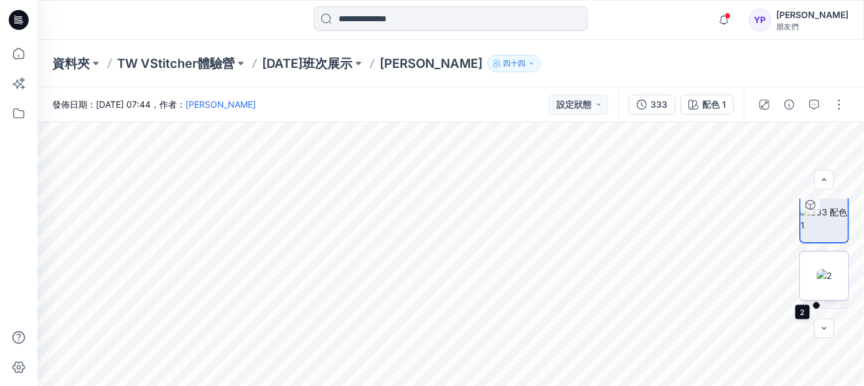
click at [817, 277] on img at bounding box center [824, 275] width 15 height 13
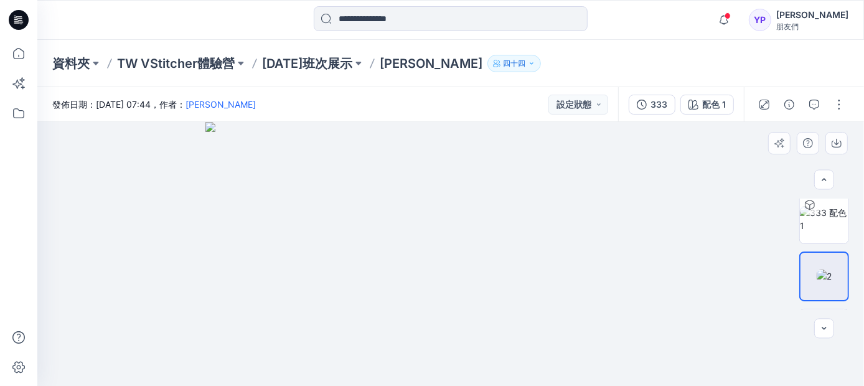
scroll to position [95, 0]
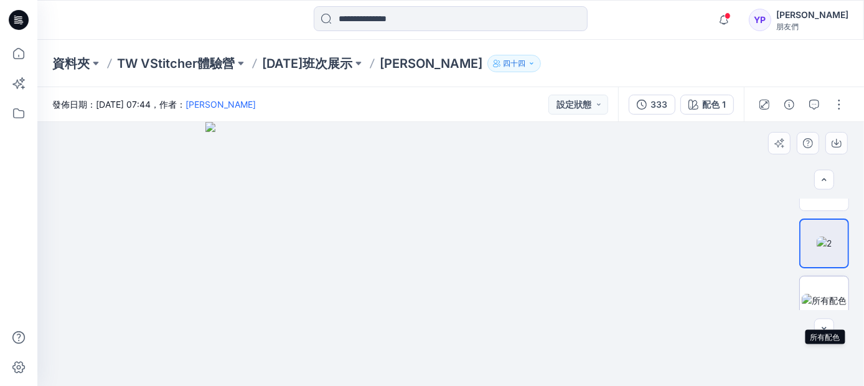
click at [822, 303] on img at bounding box center [824, 300] width 45 height 13
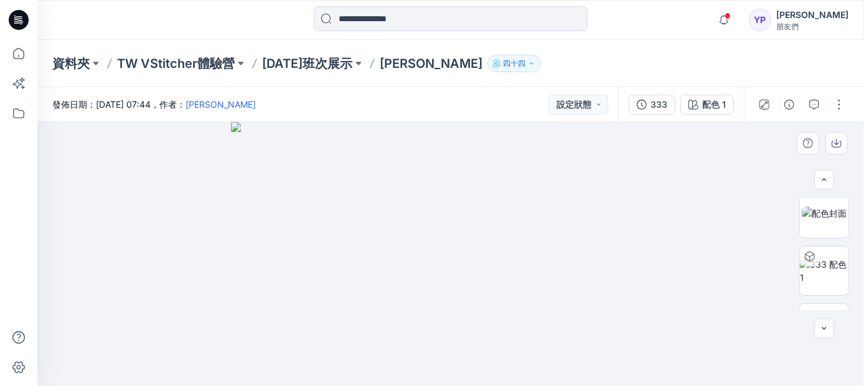
scroll to position [0, 0]
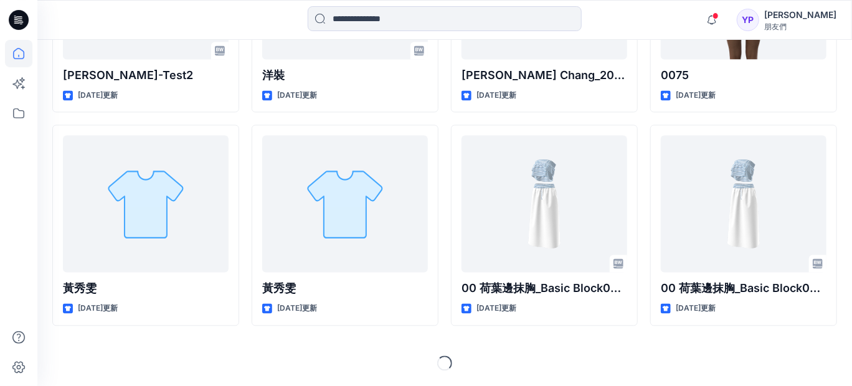
scroll to position [4481, 0]
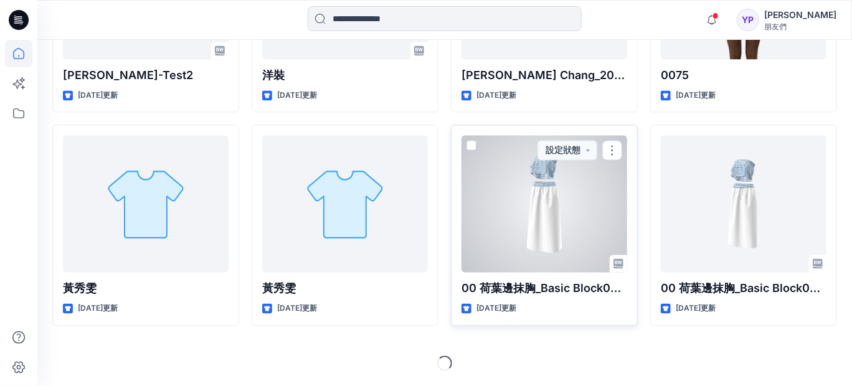
click at [543, 136] on div at bounding box center [545, 204] width 166 height 137
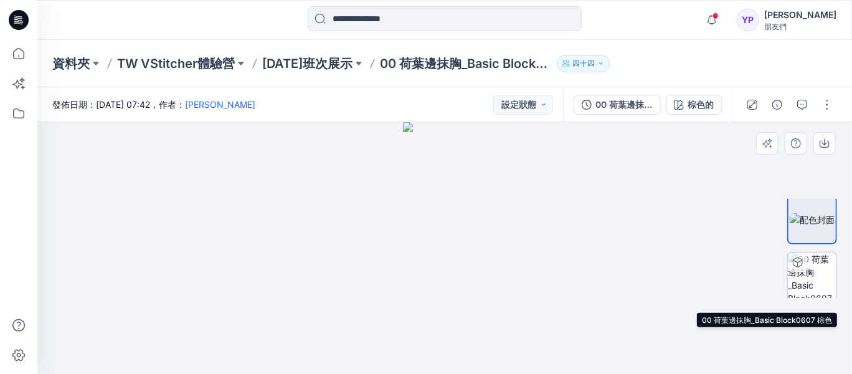
click at [823, 291] on img at bounding box center [812, 276] width 49 height 49
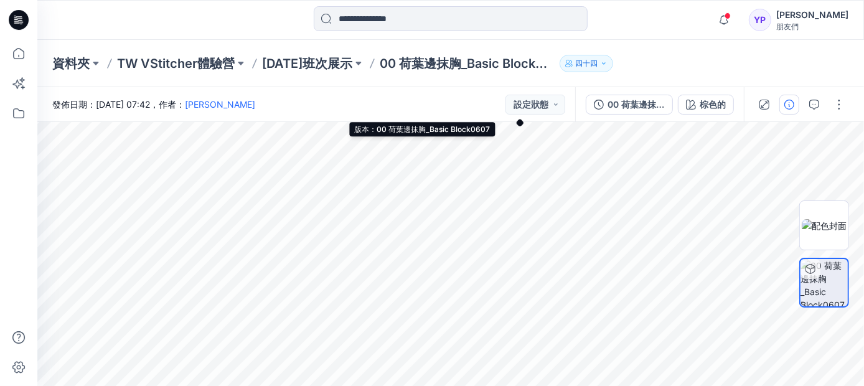
click at [586, 98] on button "00 荷葉邊抹胸_Basic Block0607" at bounding box center [629, 105] width 87 height 20
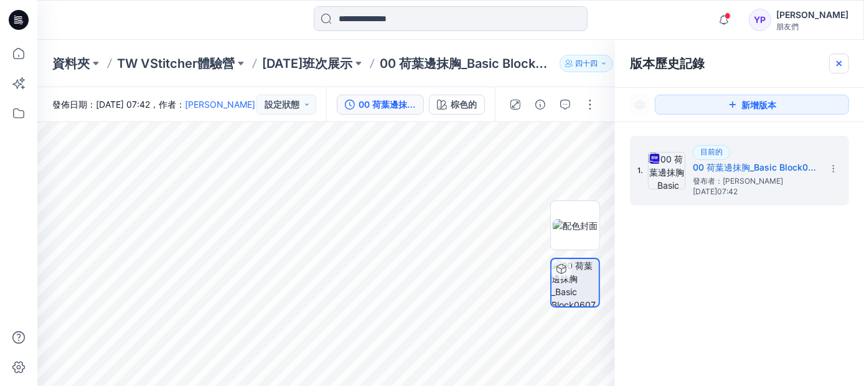
click at [845, 67] on icon at bounding box center [840, 64] width 10 height 10
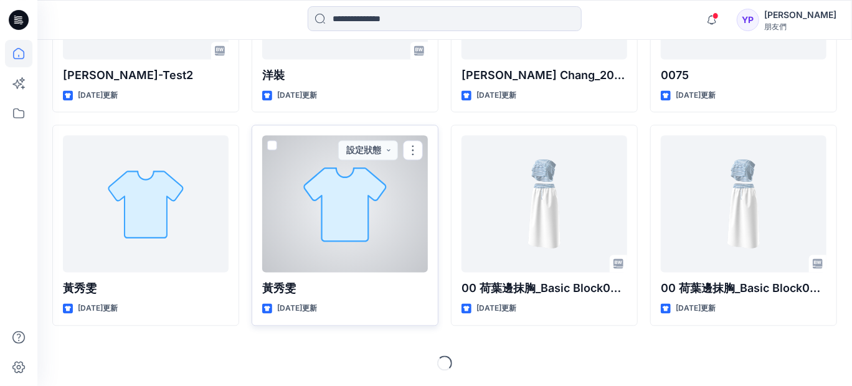
scroll to position [4370, 0]
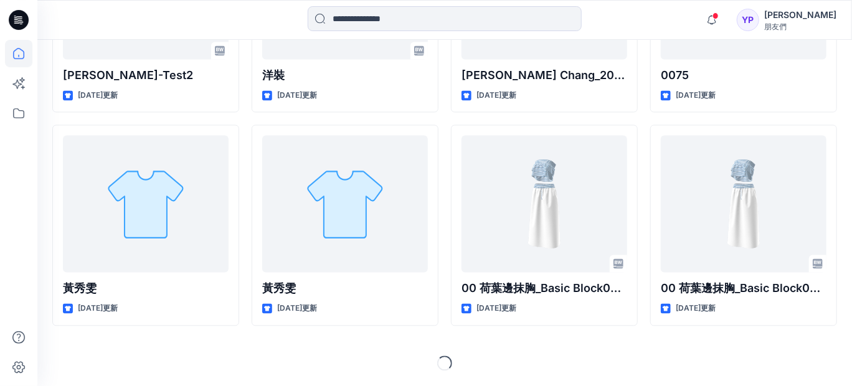
click at [15, 15] on icon at bounding box center [19, 20] width 20 height 20
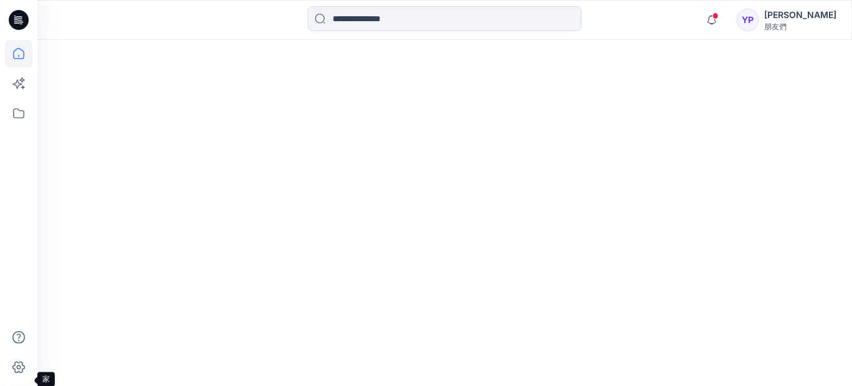
click at [21, 51] on icon at bounding box center [18, 53] width 27 height 27
click at [18, 85] on icon at bounding box center [16, 84] width 9 height 9
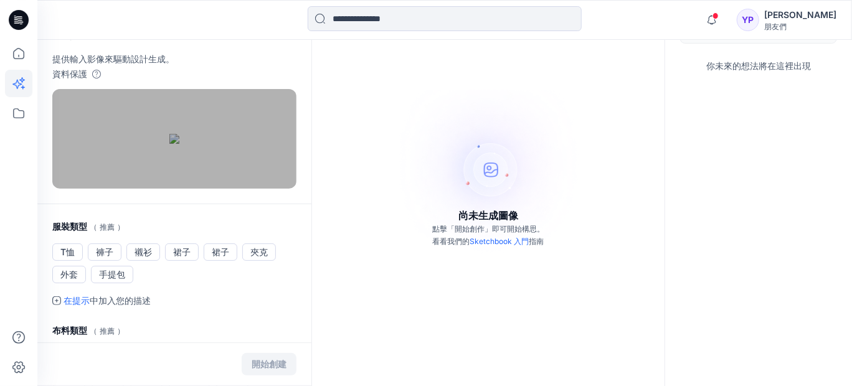
scroll to position [83, 0]
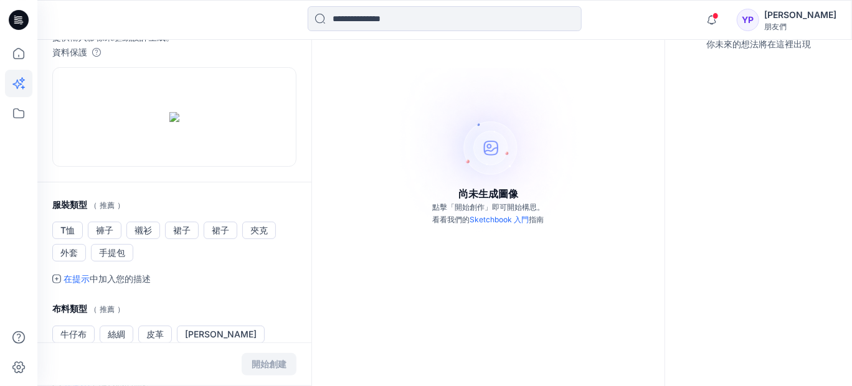
click at [260, 356] on div "開始創建" at bounding box center [174, 365] width 274 height 44
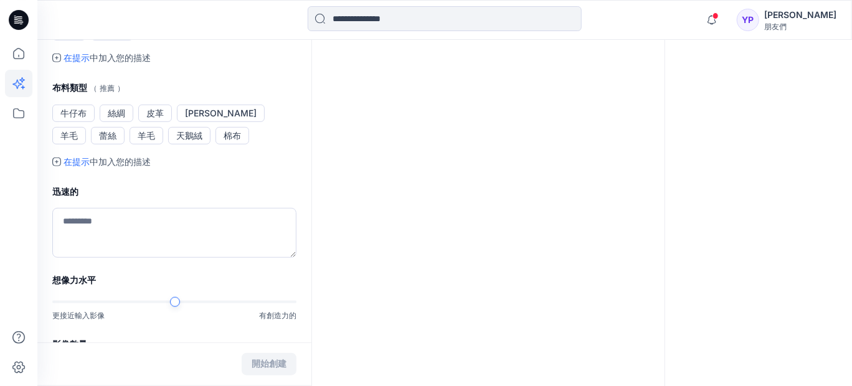
scroll to position [304, 0]
click at [191, 15] on font "裙子" at bounding box center [181, 9] width 17 height 11
click at [83, 18] on button "T恤" at bounding box center [67, 9] width 31 height 17
click at [78, 37] on font "外套" at bounding box center [68, 32] width 17 height 11
click at [75, 15] on font "T恤" at bounding box center [67, 9] width 14 height 11
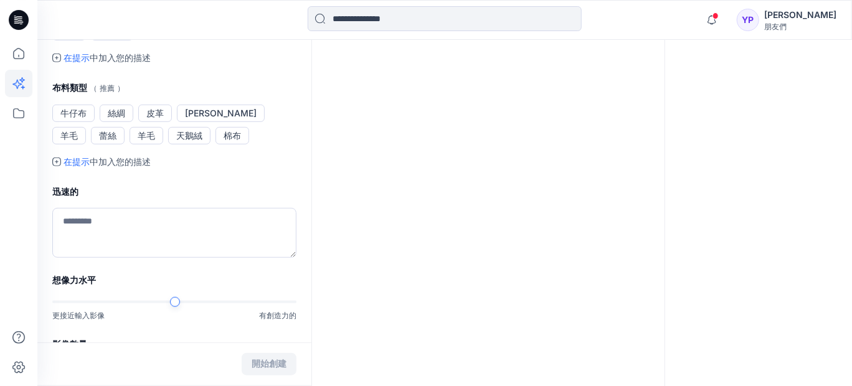
click at [230, 40] on ul "T恤 褲子 襯衫 裙子 裙子 夾克 外套 手提包" at bounding box center [174, 21] width 244 height 40
click at [191, 15] on font "裙子" at bounding box center [181, 9] width 17 height 11
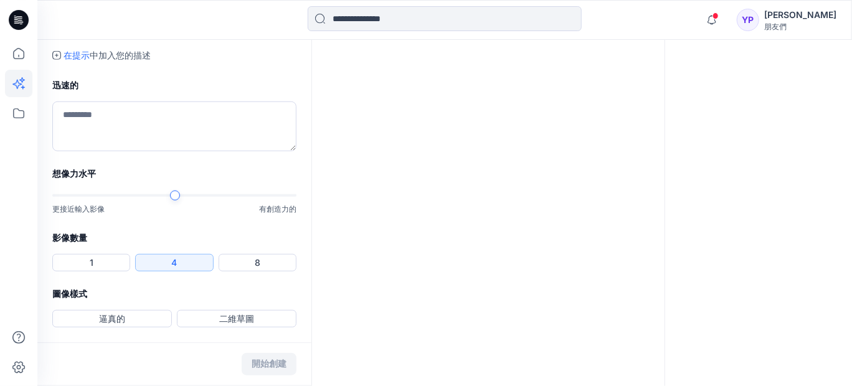
scroll to position [415, 0]
click at [116, 35] on font "蕾絲" at bounding box center [107, 29] width 17 height 11
click at [125, 12] on font "絲綢" at bounding box center [116, 7] width 17 height 11
click at [116, 35] on font "蕾絲" at bounding box center [107, 29] width 17 height 11
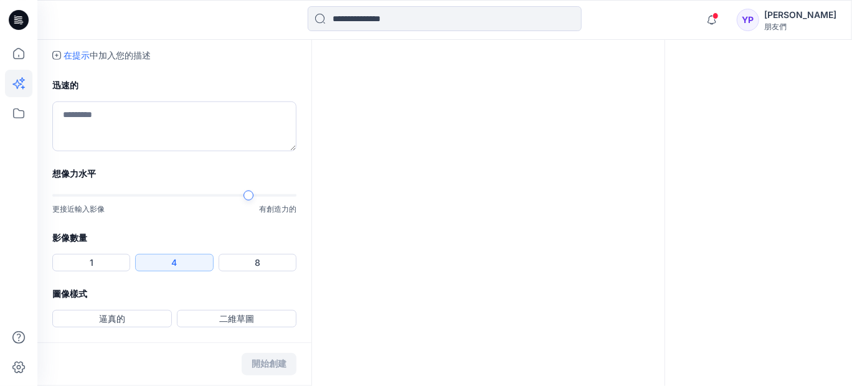
click at [244, 201] on div at bounding box center [249, 196] width 10 height 10
click at [151, 310] on button "逼真的" at bounding box center [112, 318] width 120 height 17
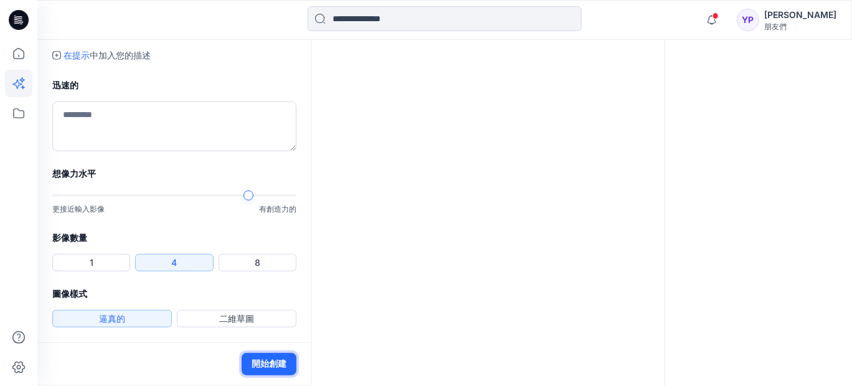
click at [252, 359] on font "開始創建" at bounding box center [269, 364] width 35 height 11
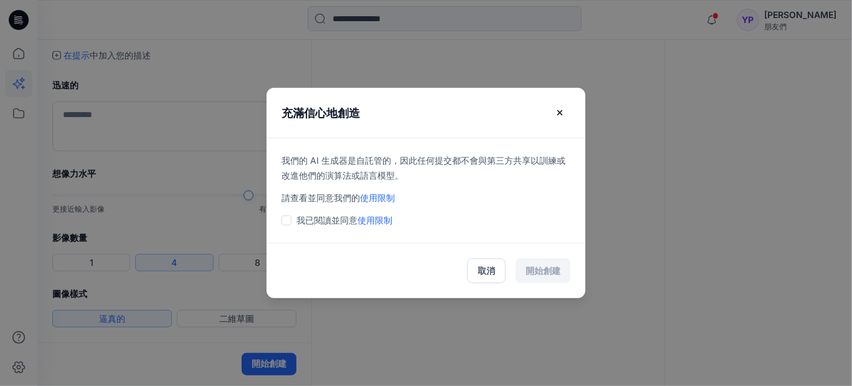
click at [282, 223] on span at bounding box center [287, 220] width 10 height 10
click at [561, 276] on font "開始創建" at bounding box center [543, 270] width 35 height 11
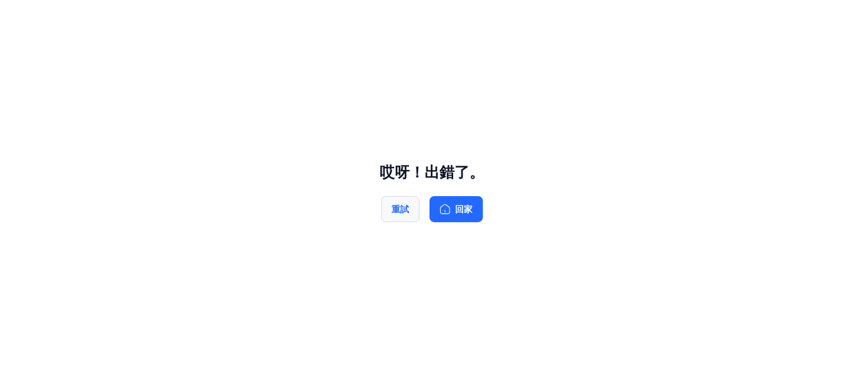
click at [392, 215] on font "重試" at bounding box center [400, 209] width 17 height 11
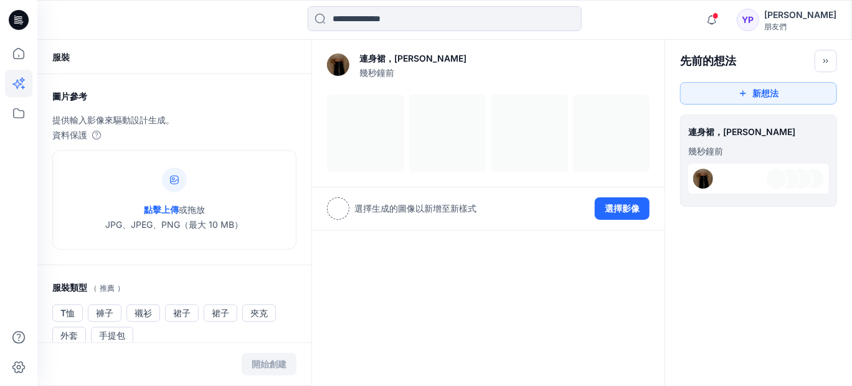
click at [347, 220] on div at bounding box center [338, 208] width 22 height 22
click at [389, 172] on div at bounding box center [488, 133] width 323 height 77
click at [615, 70] on font "查看設定" at bounding box center [632, 64] width 35 height 11
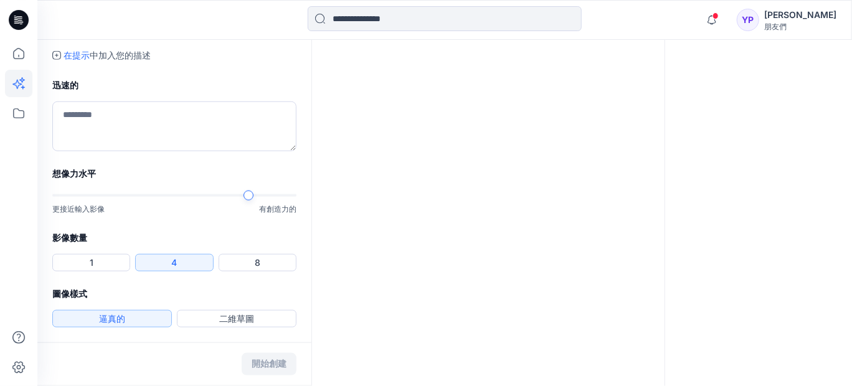
scroll to position [809, 0]
click at [224, 314] on font "二維草圖" at bounding box center [236, 319] width 35 height 11
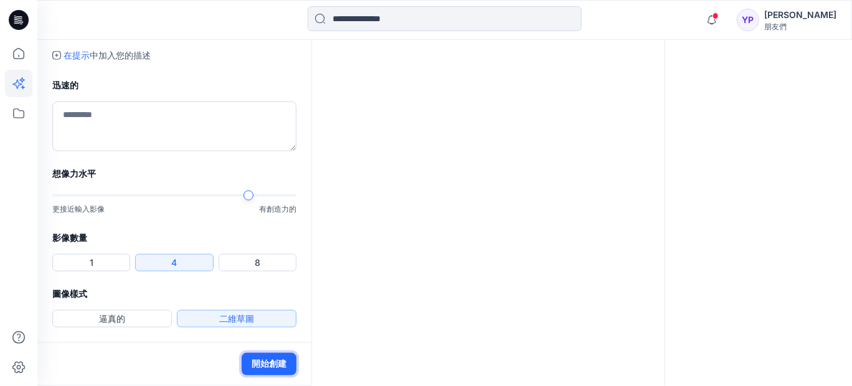
click at [252, 359] on font "開始創建" at bounding box center [269, 364] width 35 height 11
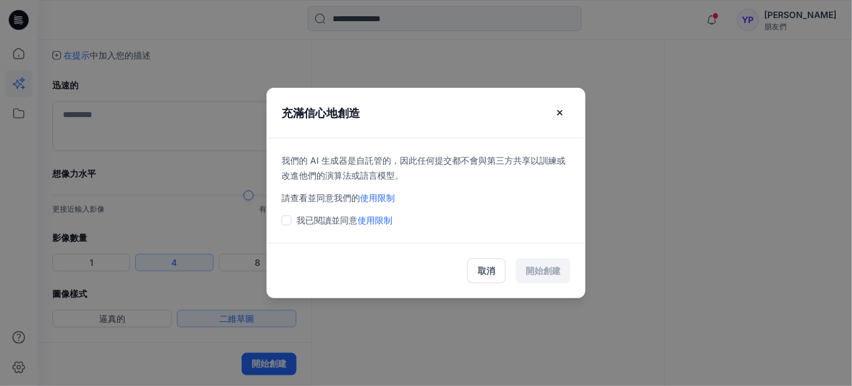
click at [282, 225] on span at bounding box center [287, 220] width 10 height 10
click at [561, 276] on font "開始創建" at bounding box center [543, 270] width 35 height 11
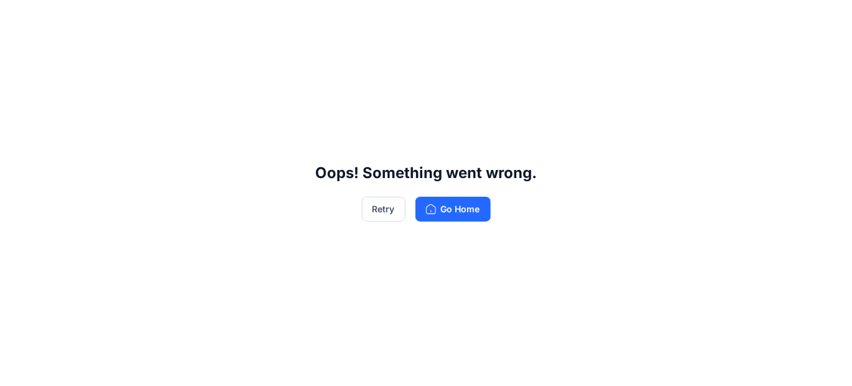
scroll to position [0, 0]
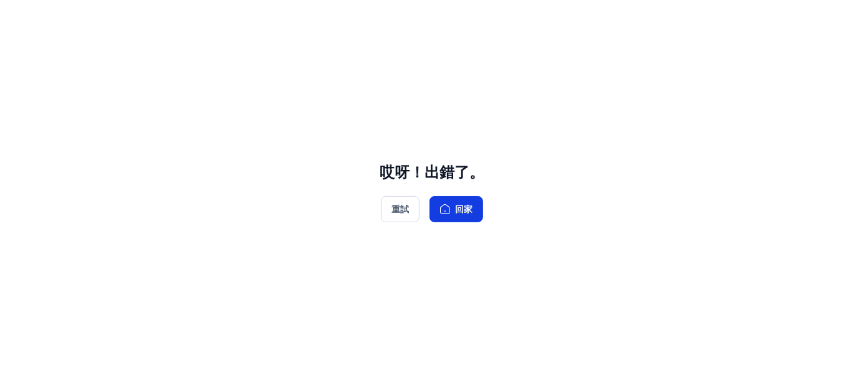
click at [450, 214] on icon "button" at bounding box center [445, 209] width 10 height 10
click at [392, 215] on font "重試" at bounding box center [400, 209] width 17 height 11
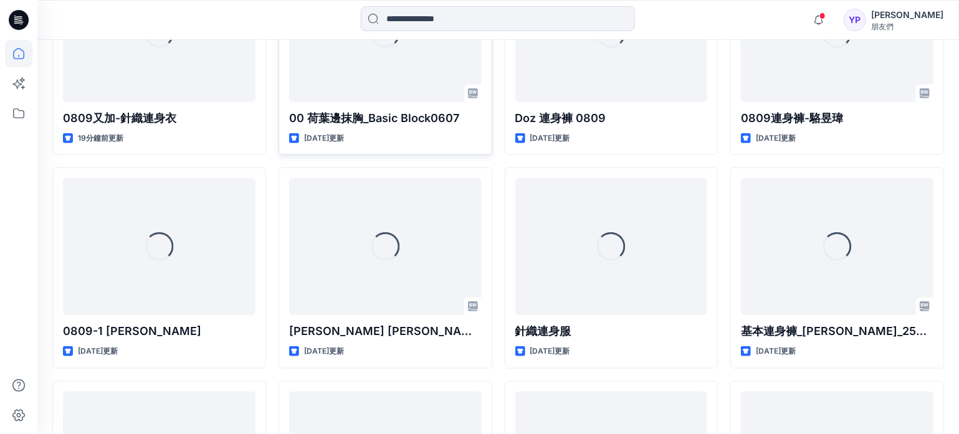
scroll to position [467, 0]
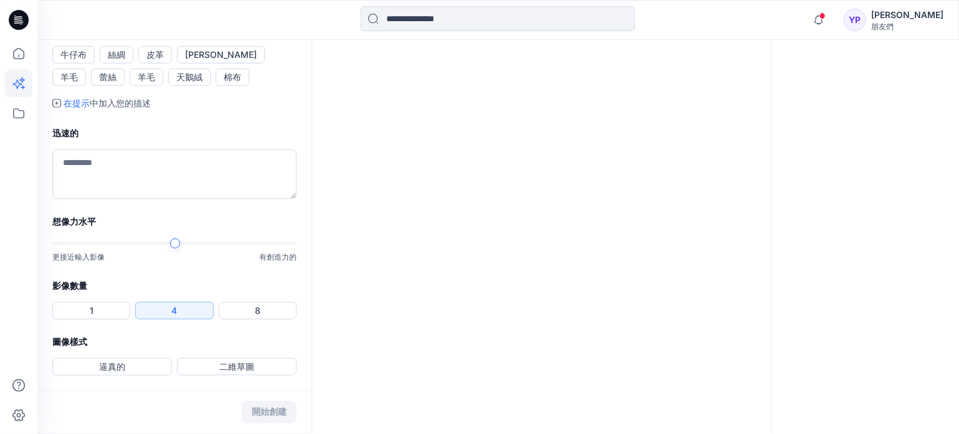
scroll to position [601, 0]
click at [102, 302] on button "1" at bounding box center [91, 310] width 78 height 17
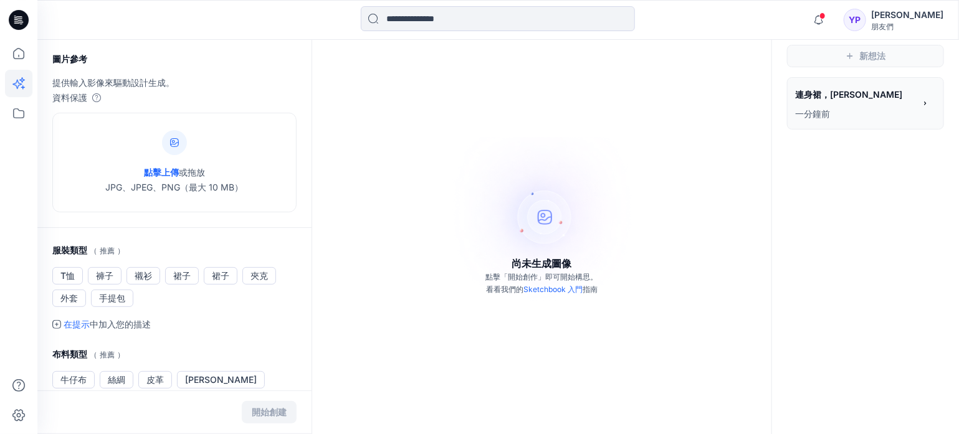
scroll to position [0, 0]
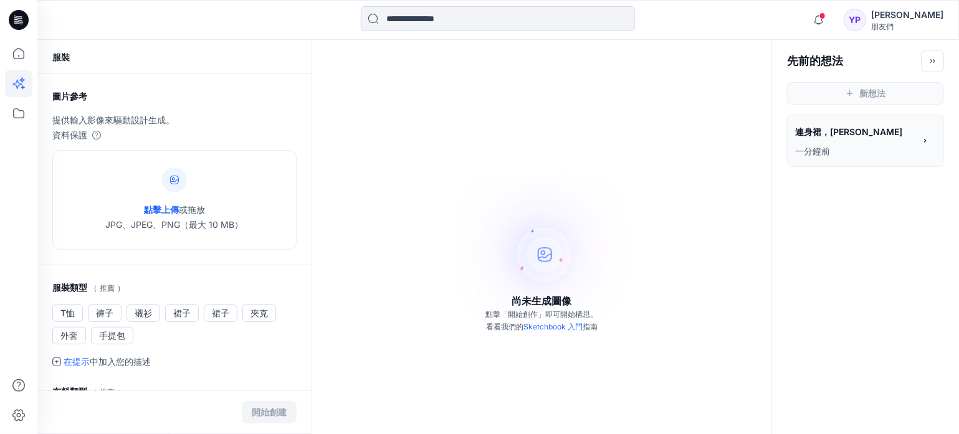
click at [861, 22] on font "YP" at bounding box center [855, 19] width 12 height 11
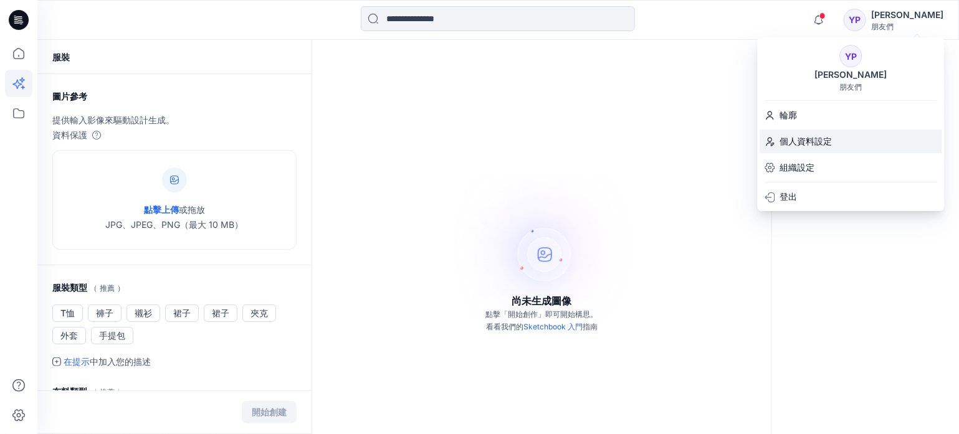
click at [808, 141] on font "個人資料設定" at bounding box center [806, 141] width 52 height 11
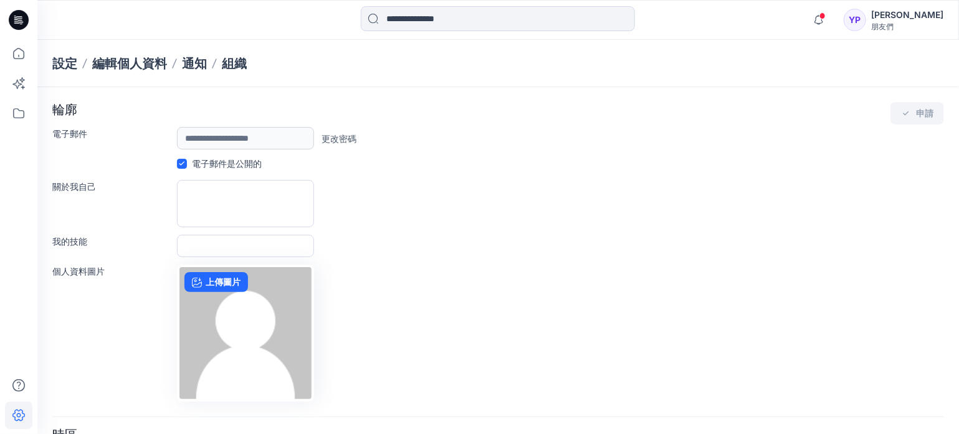
click at [184, 166] on icon at bounding box center [182, 163] width 6 height 4
click at [893, 25] on font "朋友們" at bounding box center [882, 26] width 22 height 9
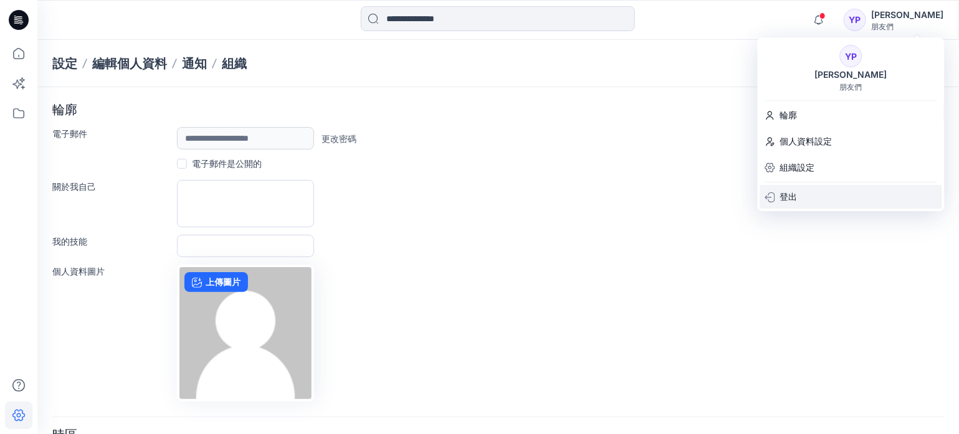
click at [787, 197] on font "登出" at bounding box center [788, 196] width 17 height 11
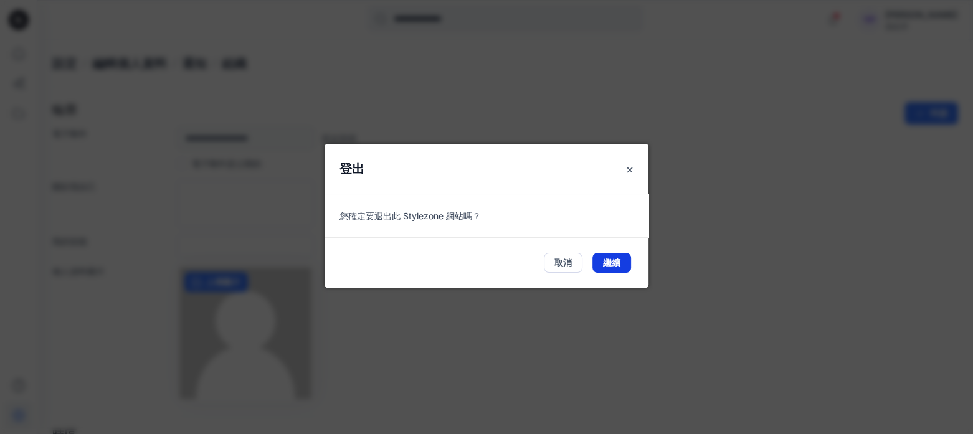
click at [603, 268] on font "繼續" at bounding box center [611, 263] width 17 height 11
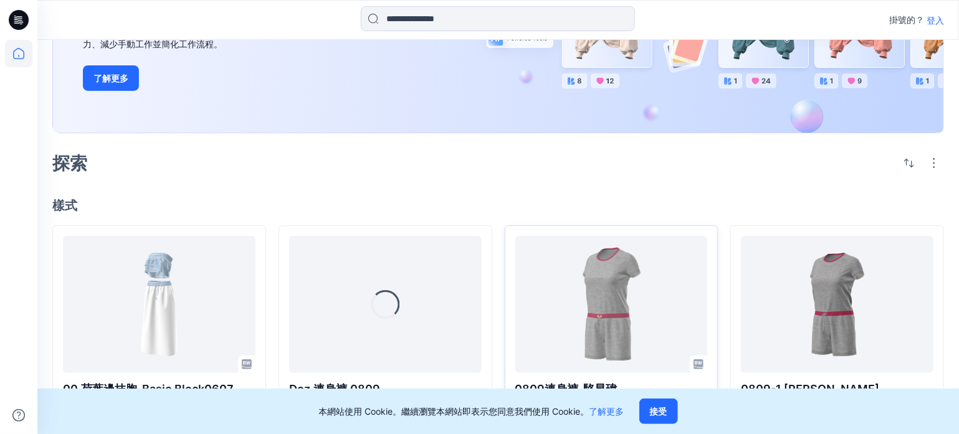
scroll to position [156, 0]
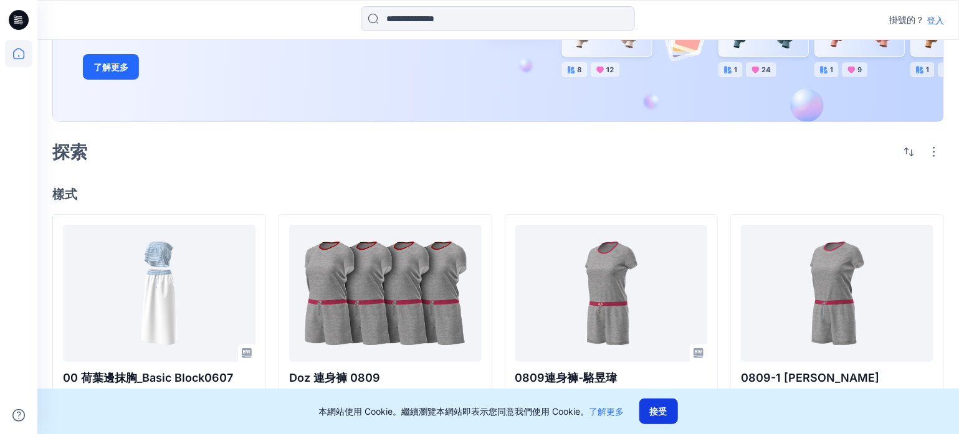
click at [667, 406] on font "接受" at bounding box center [658, 411] width 17 height 11
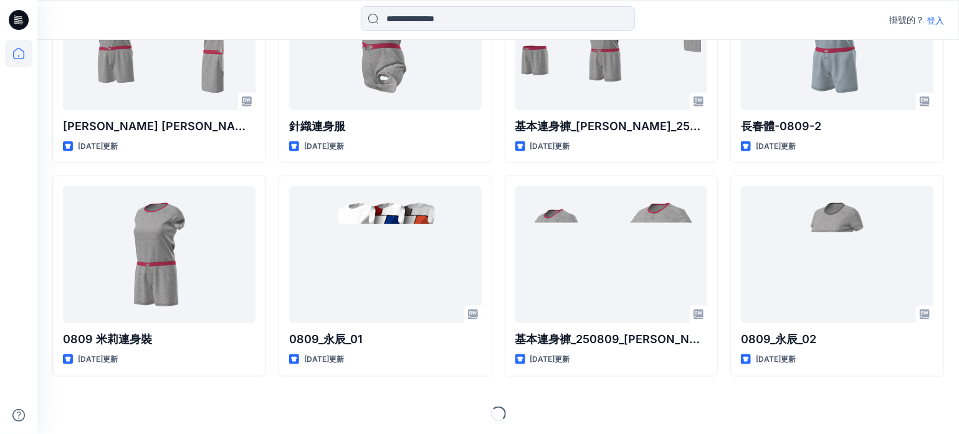
scroll to position [623, 0]
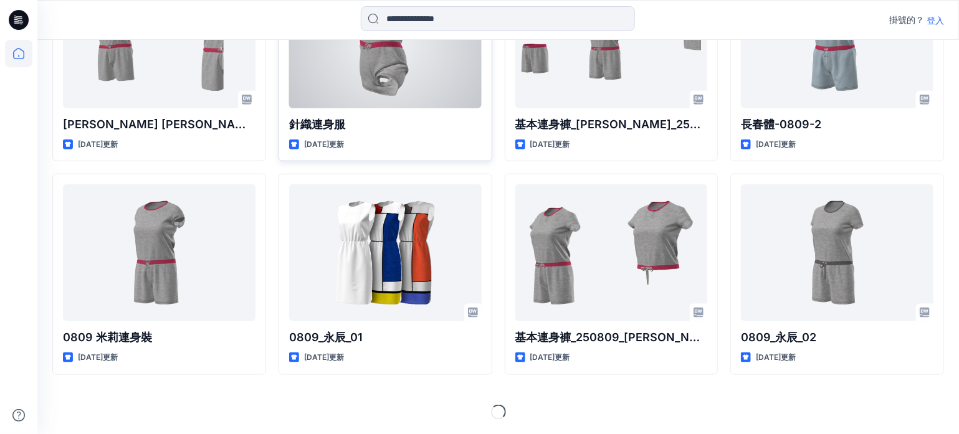
click at [403, 108] on div at bounding box center [385, 39] width 192 height 137
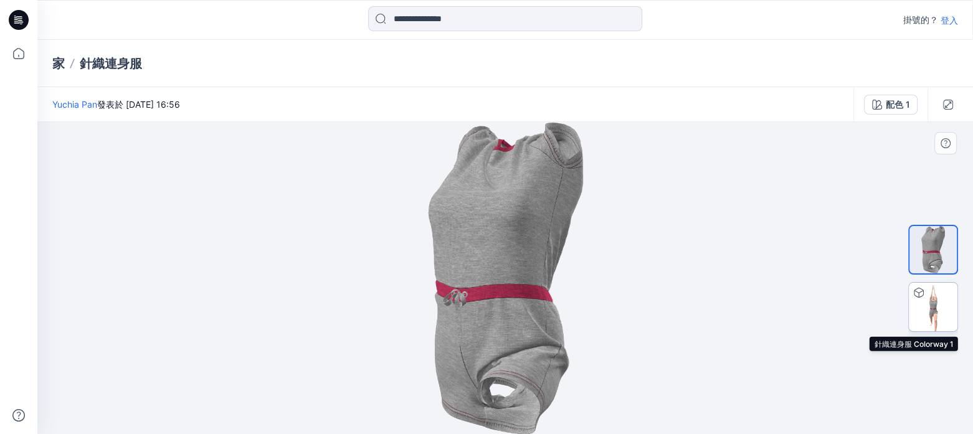
click at [936, 313] on img at bounding box center [933, 307] width 49 height 49
